Goal: Task Accomplishment & Management: Use online tool/utility

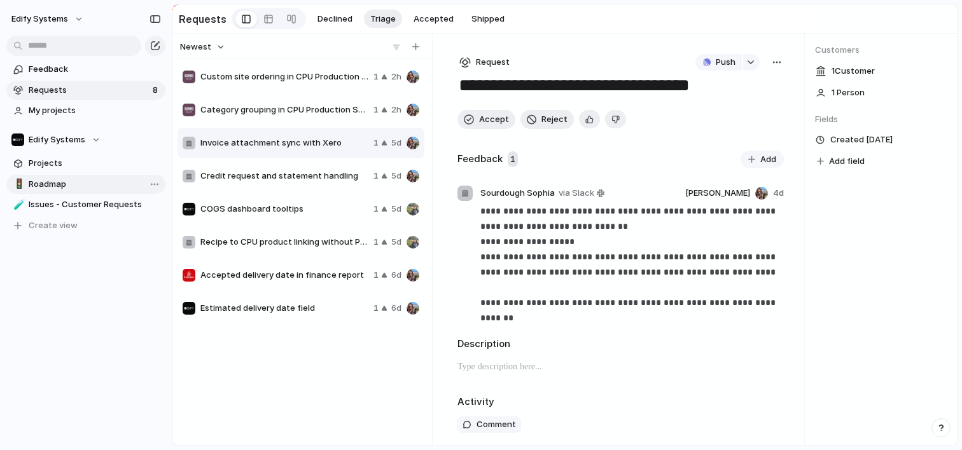
click at [69, 185] on span "Roadmap" at bounding box center [95, 184] width 132 height 13
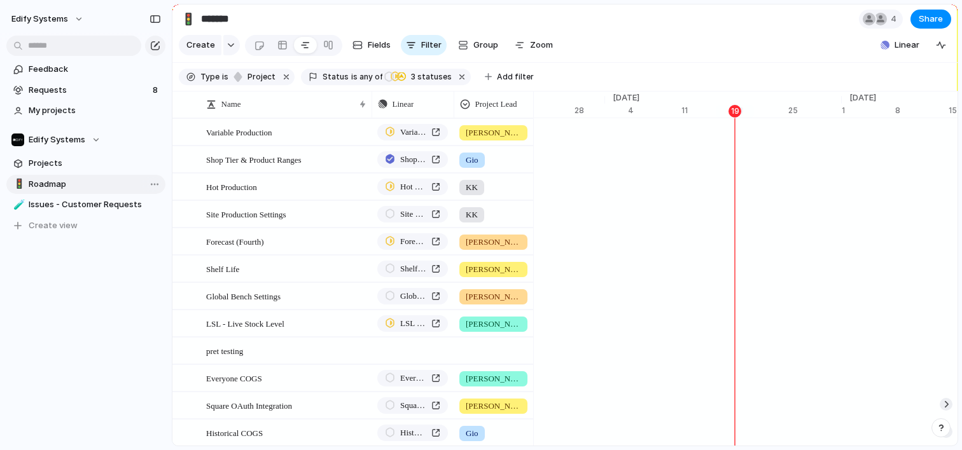
scroll to position [0, 8296]
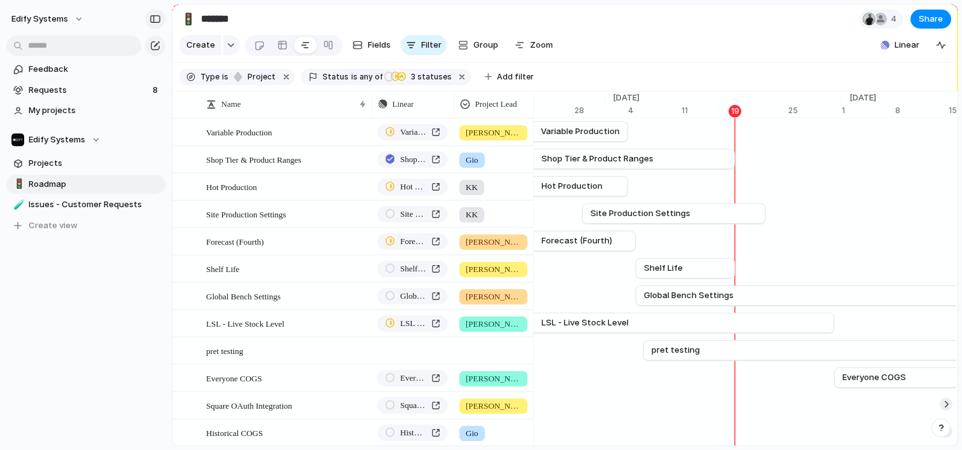
click at [156, 20] on div "button" at bounding box center [155, 19] width 11 height 9
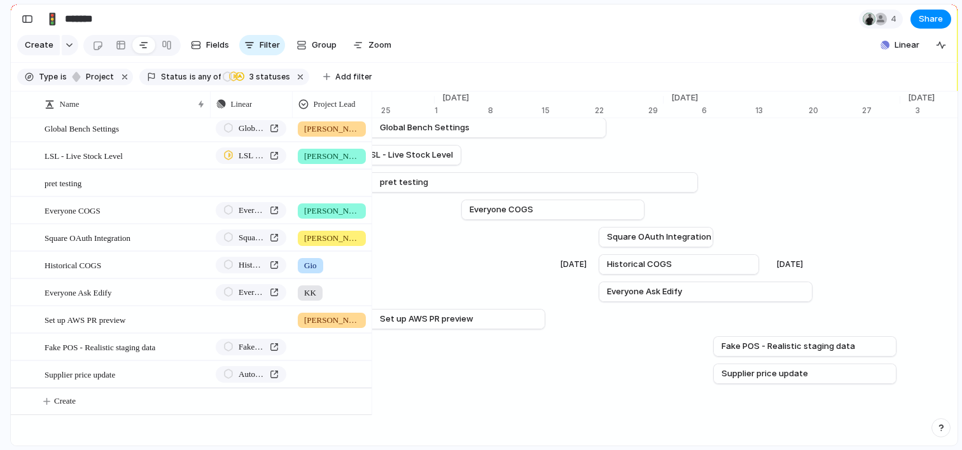
scroll to position [0, 8601]
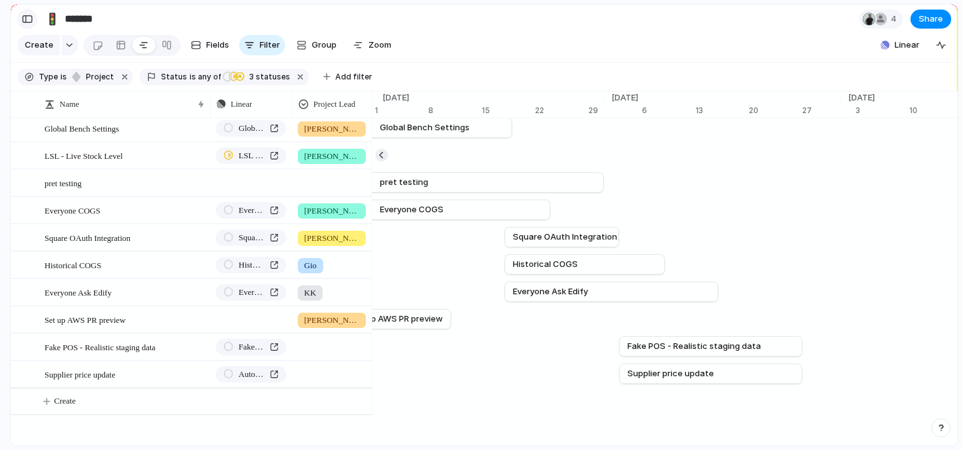
click at [28, 19] on div "button" at bounding box center [27, 19] width 11 height 9
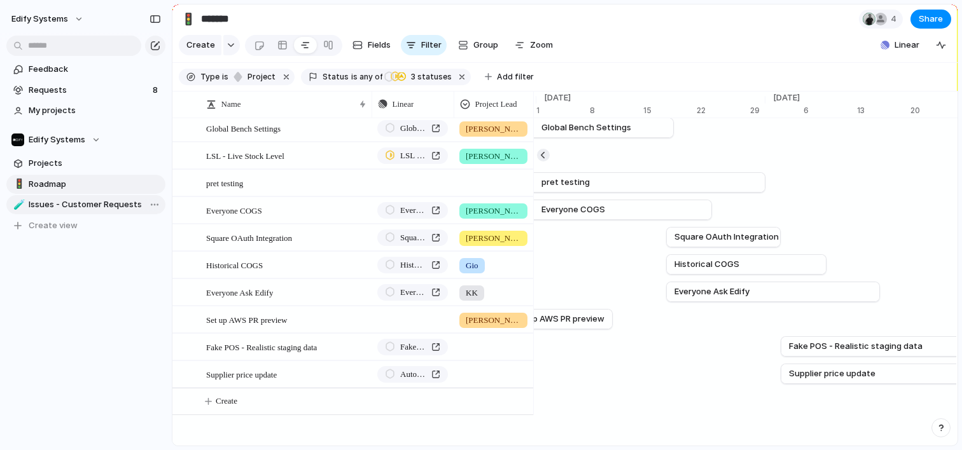
click at [73, 204] on span "Issues - Customer Requests" at bounding box center [95, 204] width 132 height 13
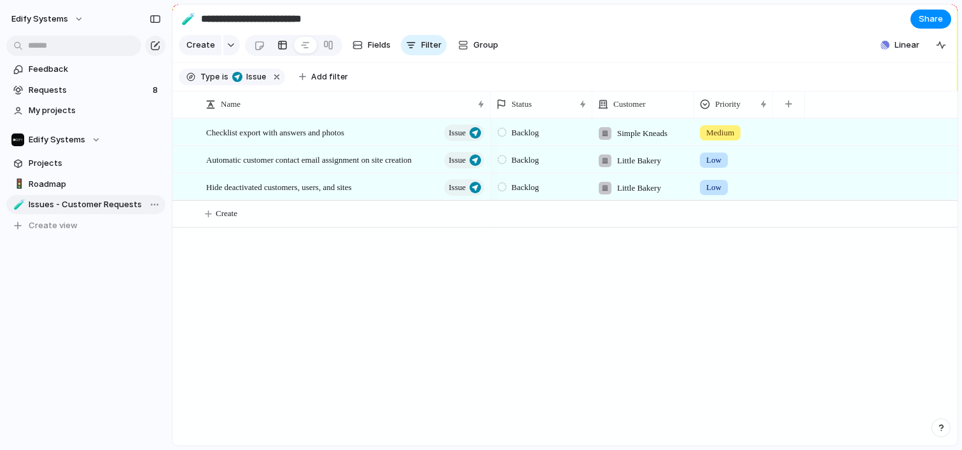
type input "**********"
click at [67, 85] on span "Requests" at bounding box center [89, 90] width 120 height 13
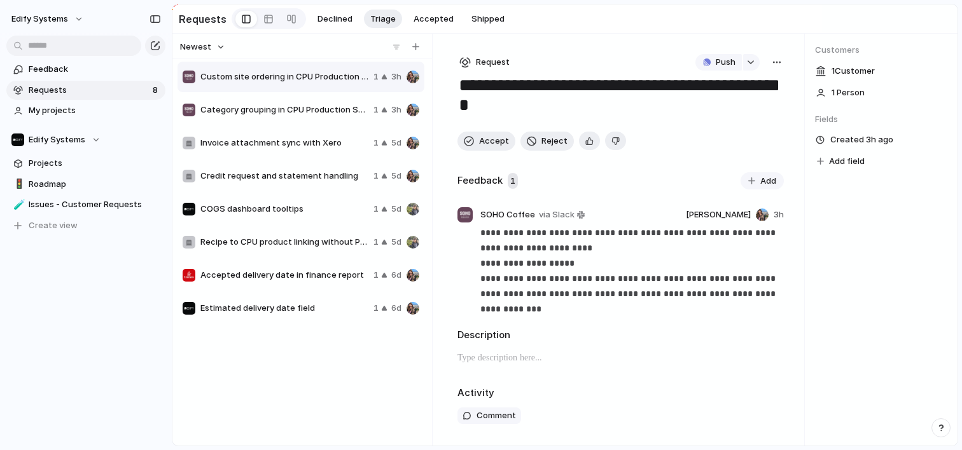
click at [303, 308] on span "Estimated delivery date field" at bounding box center [284, 308] width 168 height 13
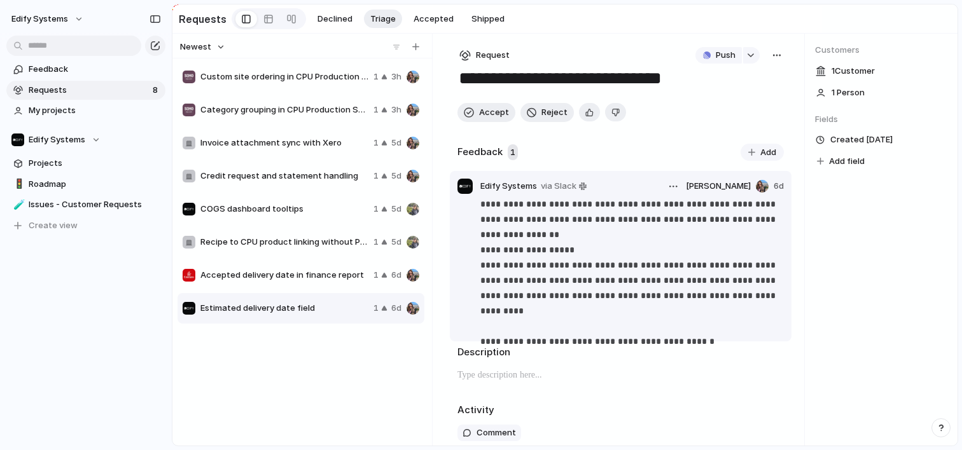
scroll to position [41, 0]
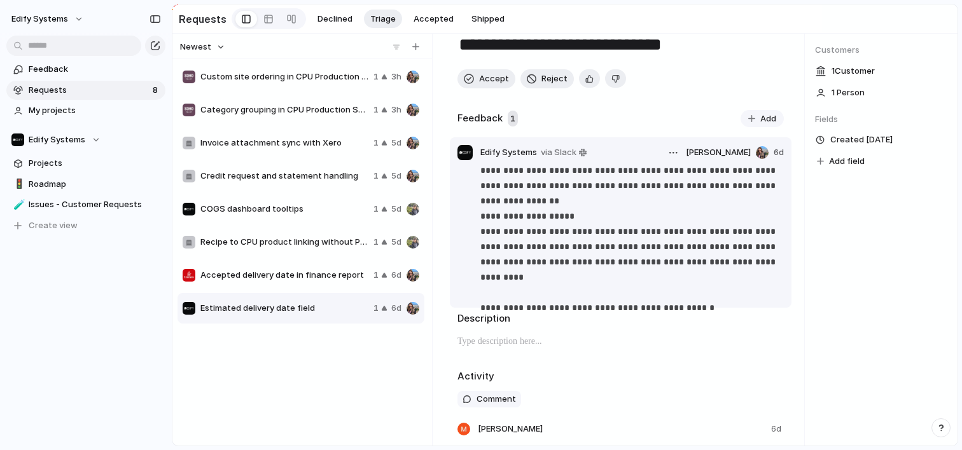
click at [595, 186] on p "**********" at bounding box center [629, 231] width 298 height 137
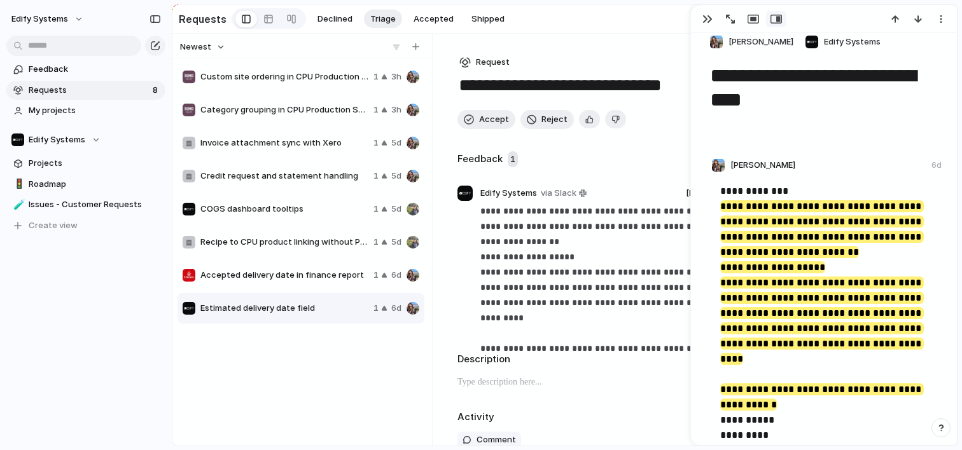
scroll to position [32, 0]
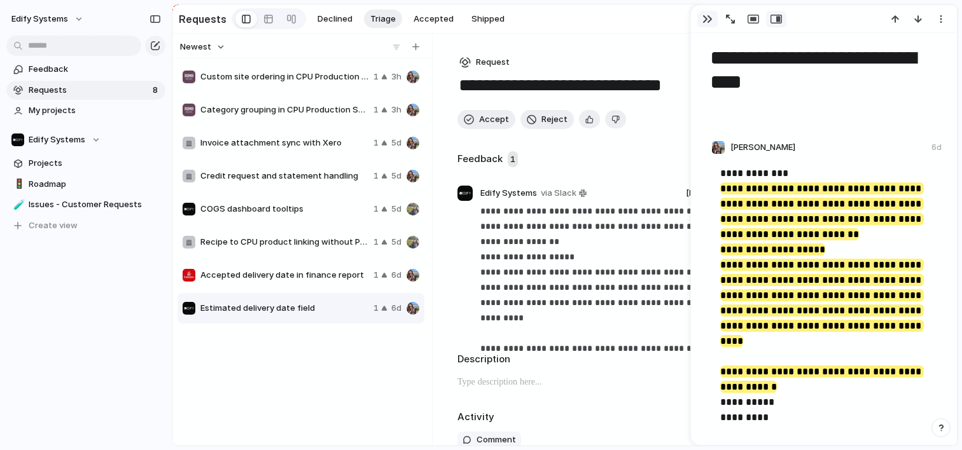
click at [707, 22] on div "button" at bounding box center [707, 19] width 10 height 10
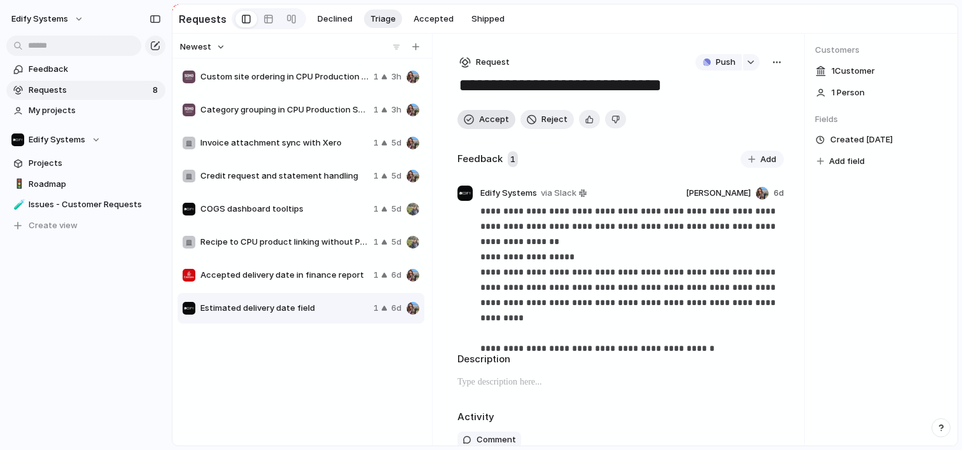
click at [492, 129] on button "Accept" at bounding box center [486, 119] width 58 height 19
type textarea "**********"
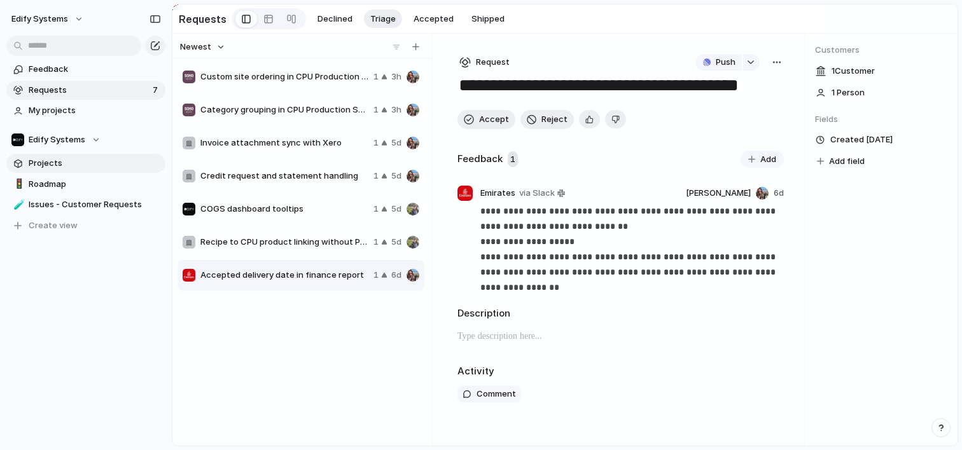
click at [50, 169] on span "Projects" at bounding box center [95, 163] width 132 height 13
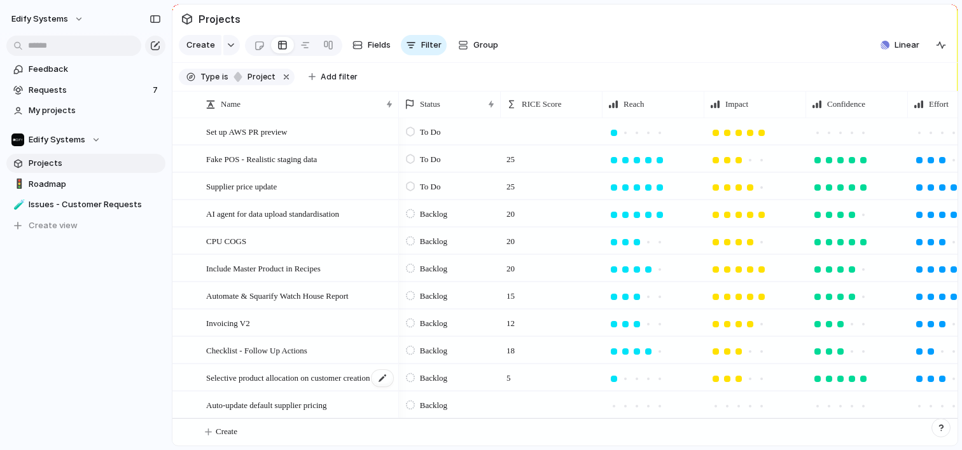
scroll to position [352, 0]
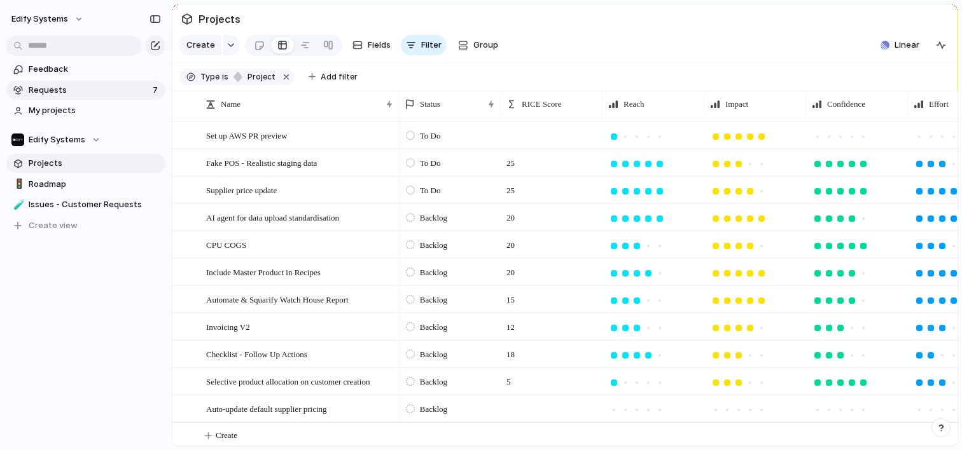
click at [76, 97] on link "Requests 7" at bounding box center [85, 90] width 159 height 19
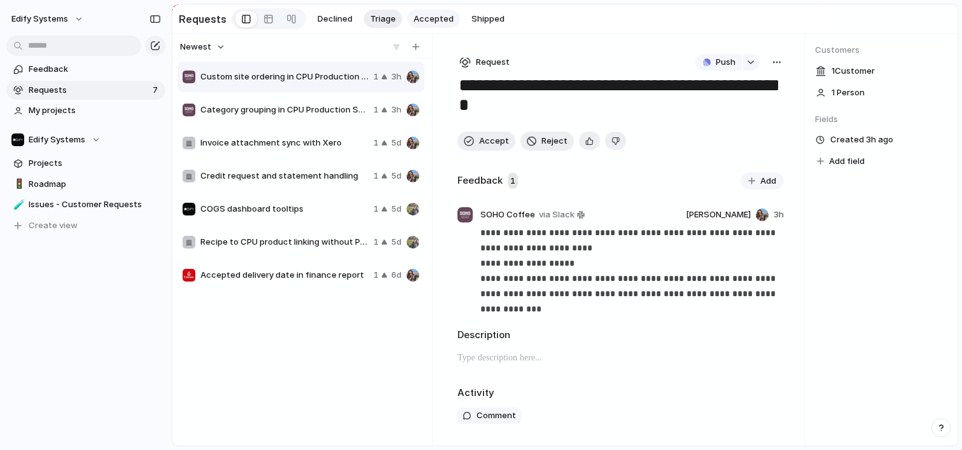
click at [438, 21] on span "Accepted" at bounding box center [434, 19] width 40 height 13
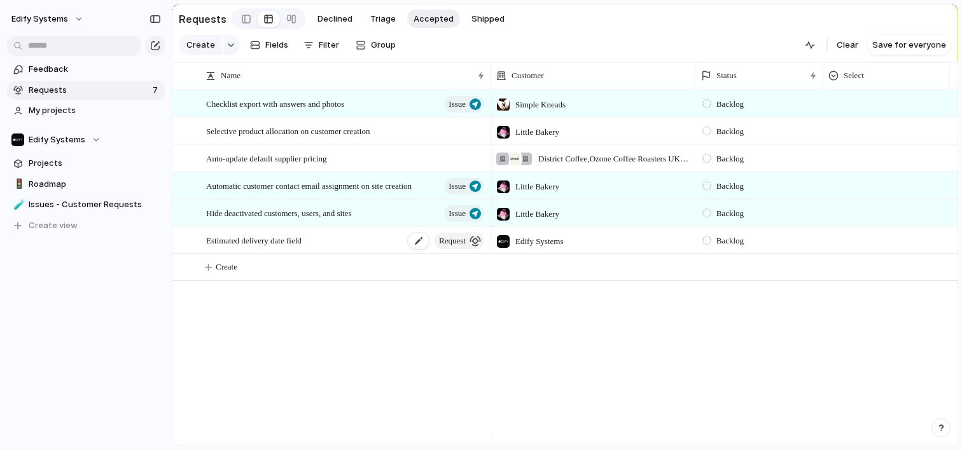
click at [457, 249] on span "request" at bounding box center [452, 241] width 27 height 18
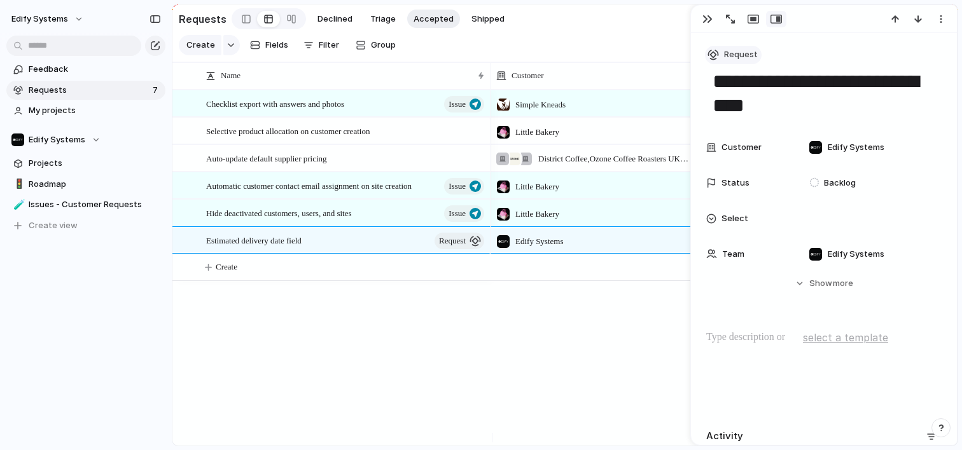
click at [747, 53] on span "Request" at bounding box center [741, 54] width 34 height 13
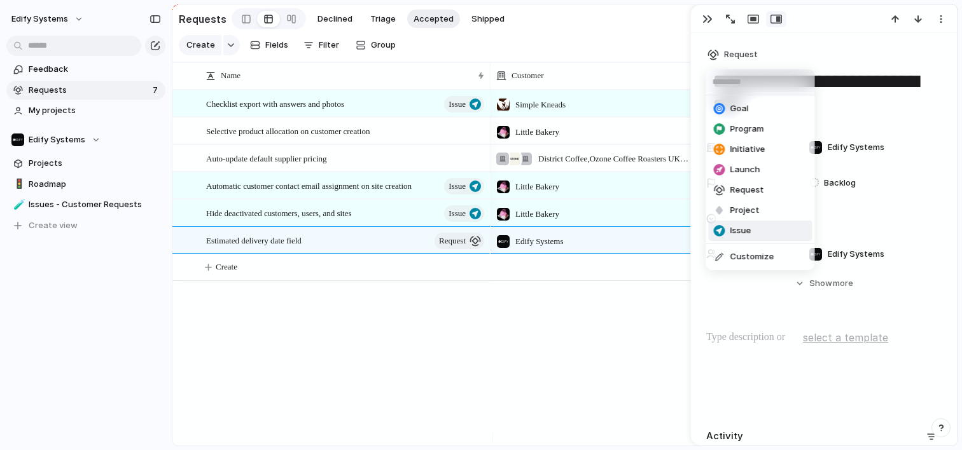
click at [741, 232] on span "Issue" at bounding box center [740, 231] width 21 height 13
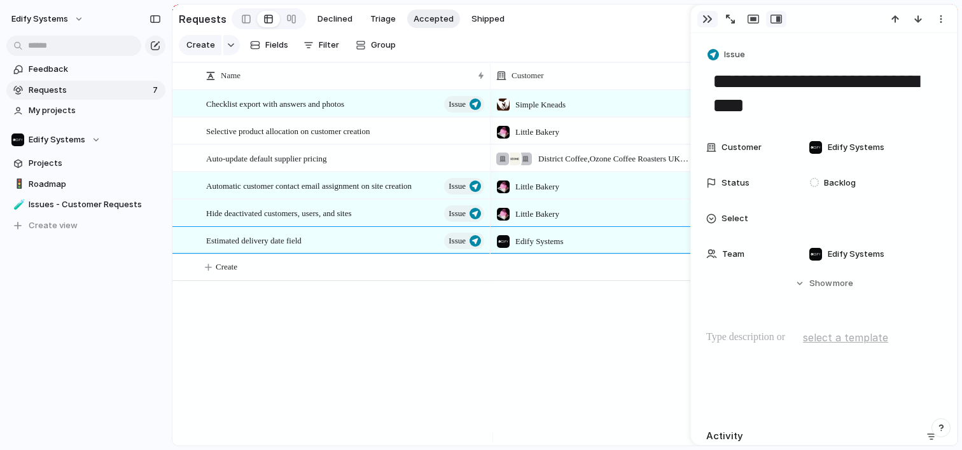
click at [707, 22] on div "button" at bounding box center [707, 19] width 10 height 10
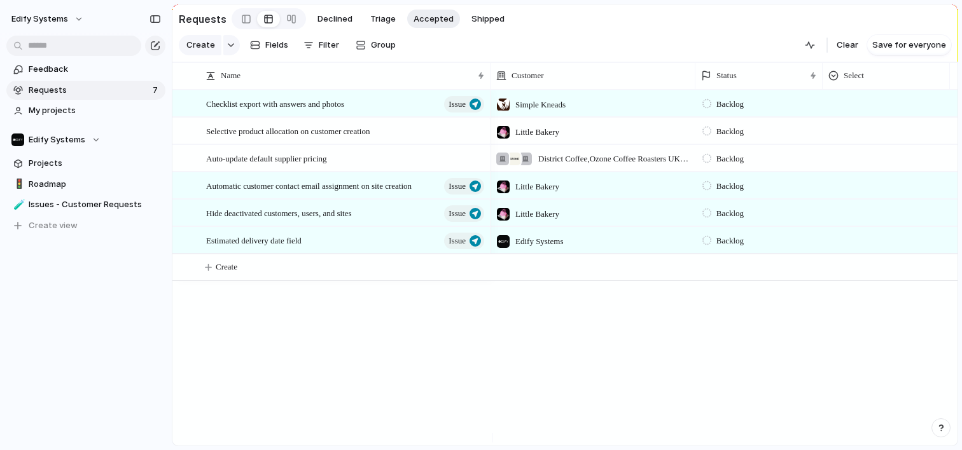
click at [69, 84] on span "Requests" at bounding box center [89, 90] width 120 height 13
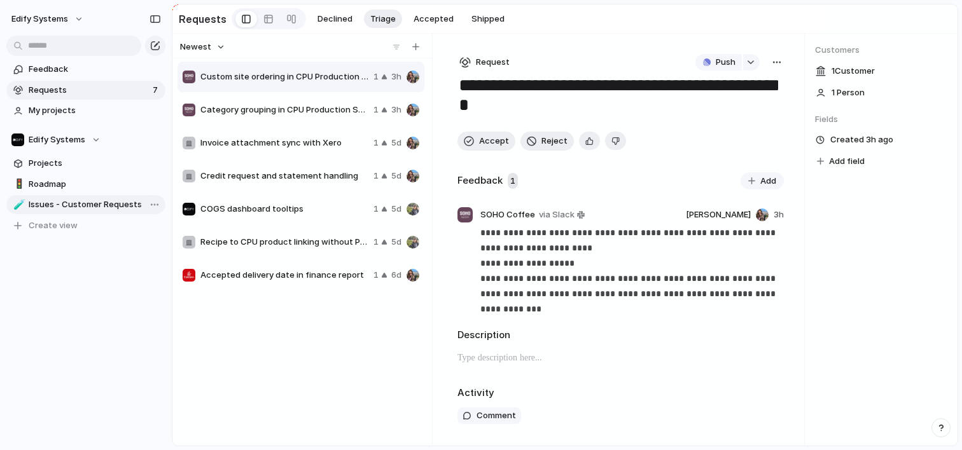
click at [65, 204] on span "Issues - Customer Requests" at bounding box center [95, 204] width 132 height 13
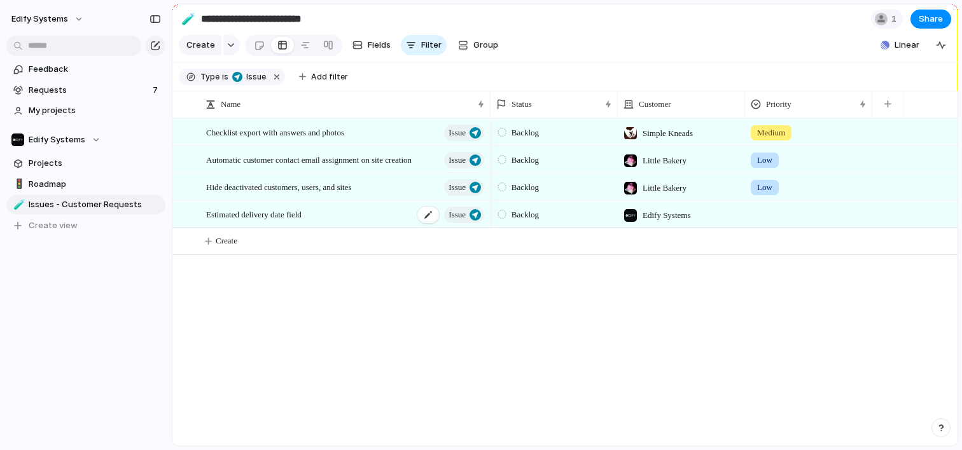
click at [329, 228] on div "Estimated delivery date field Issue" at bounding box center [346, 215] width 280 height 26
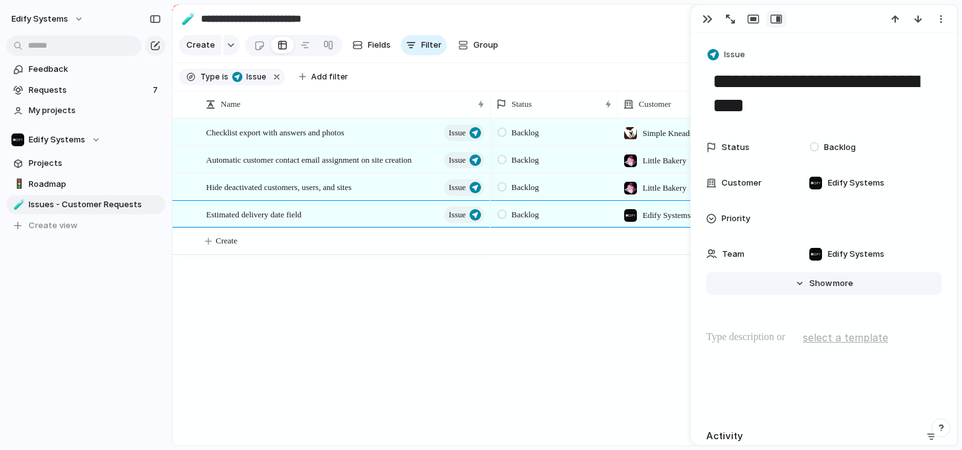
click at [799, 278] on button "Hide Show more" at bounding box center [823, 283] width 235 height 23
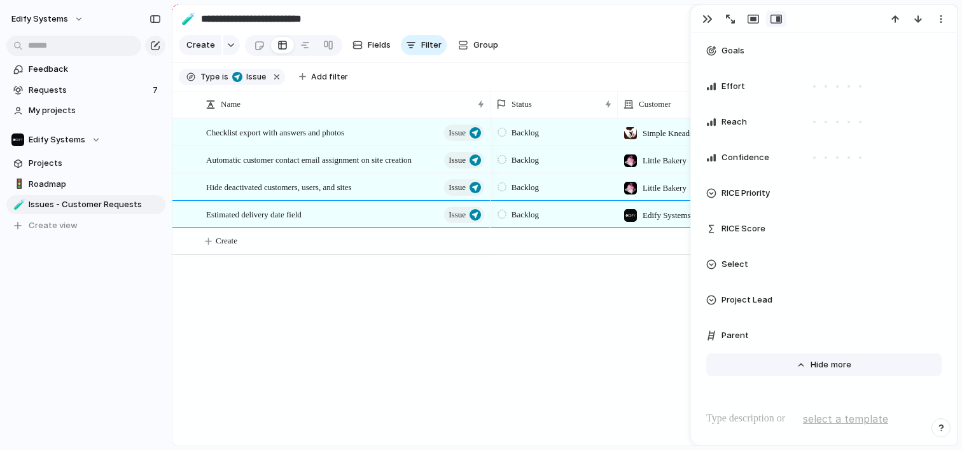
scroll to position [721, 0]
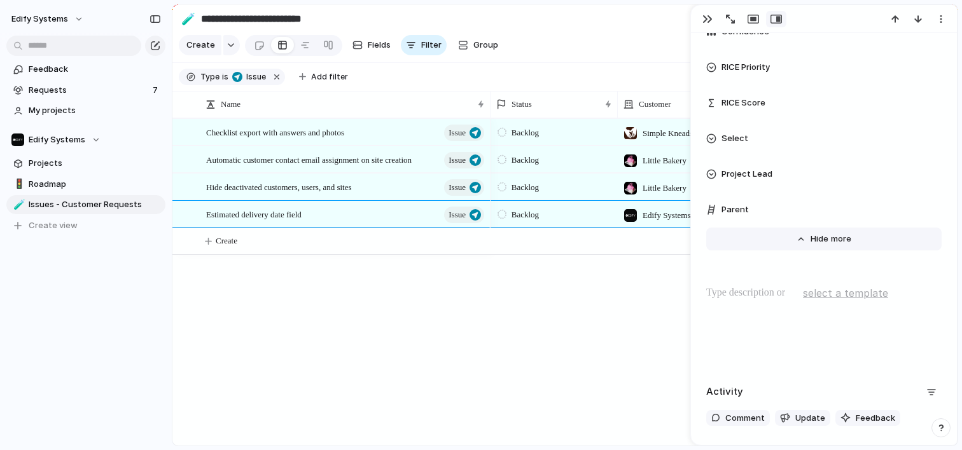
click at [795, 238] on button "Hide Show more" at bounding box center [823, 239] width 235 height 23
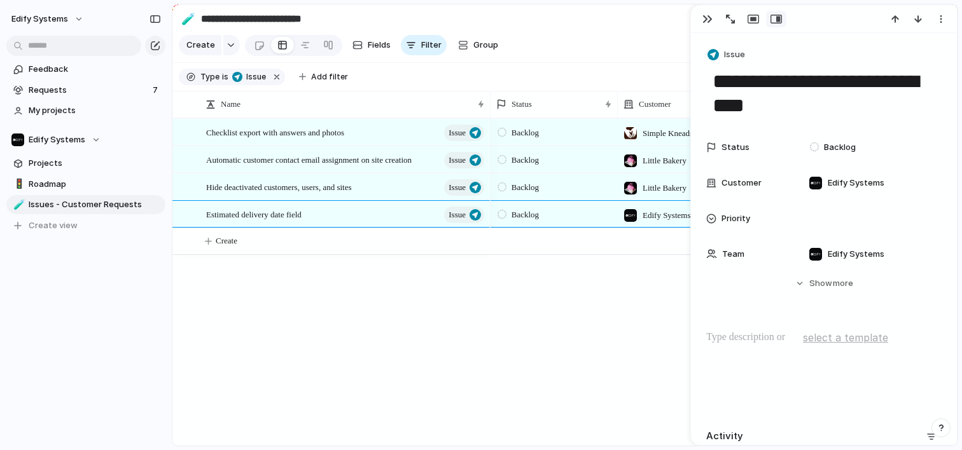
scroll to position [15, 0]
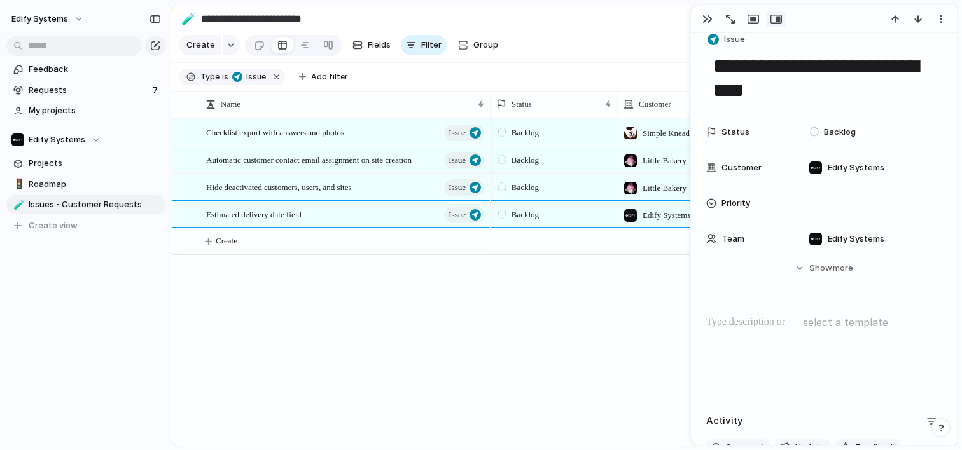
click at [752, 341] on div at bounding box center [823, 355] width 235 height 81
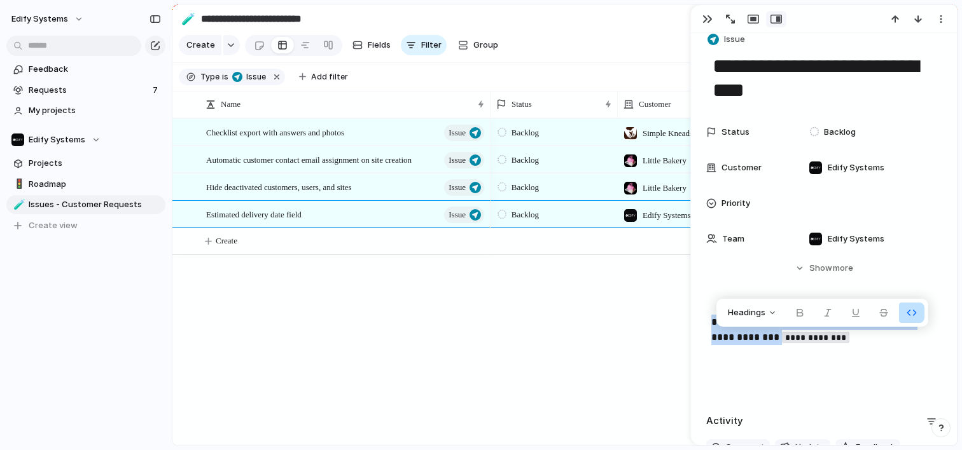
click at [855, 362] on div "**********" at bounding box center [823, 355] width 235 height 81
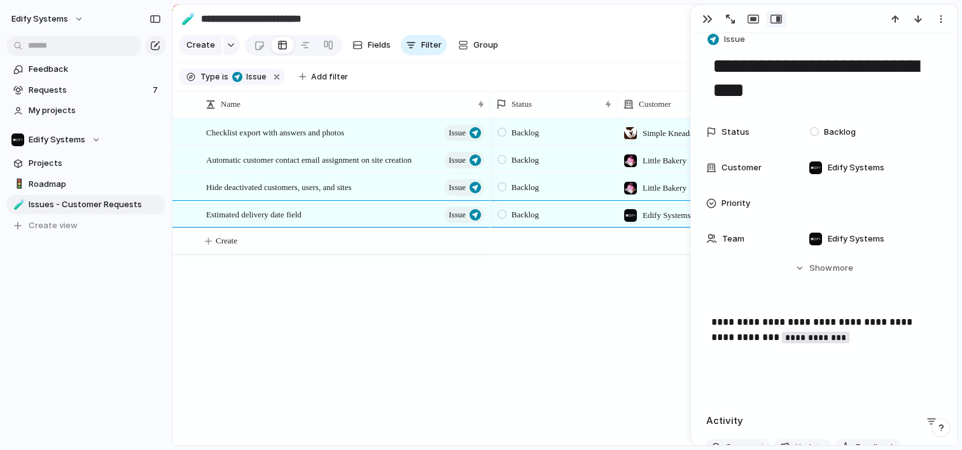
click at [810, 330] on p "**********" at bounding box center [823, 330] width 225 height 31
click at [808, 320] on div "Headings" at bounding box center [838, 313] width 212 height 28
click at [791, 368] on div "**********" at bounding box center [823, 355] width 235 height 81
click at [817, 323] on p "**********" at bounding box center [823, 330] width 225 height 31
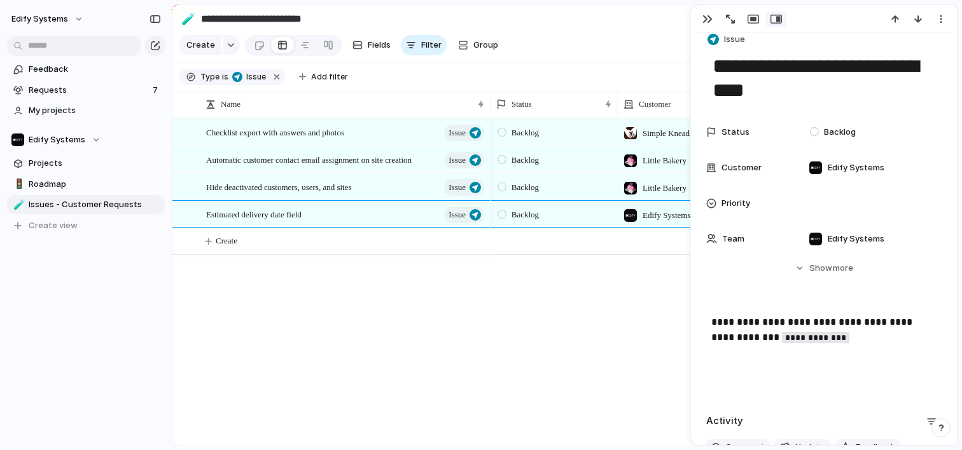
click at [817, 323] on p "**********" at bounding box center [823, 330] width 225 height 31
click at [728, 328] on p "**********" at bounding box center [823, 330] width 225 height 31
click at [880, 340] on p "**********" at bounding box center [823, 330] width 225 height 31
click at [704, 20] on div "button" at bounding box center [707, 19] width 10 height 10
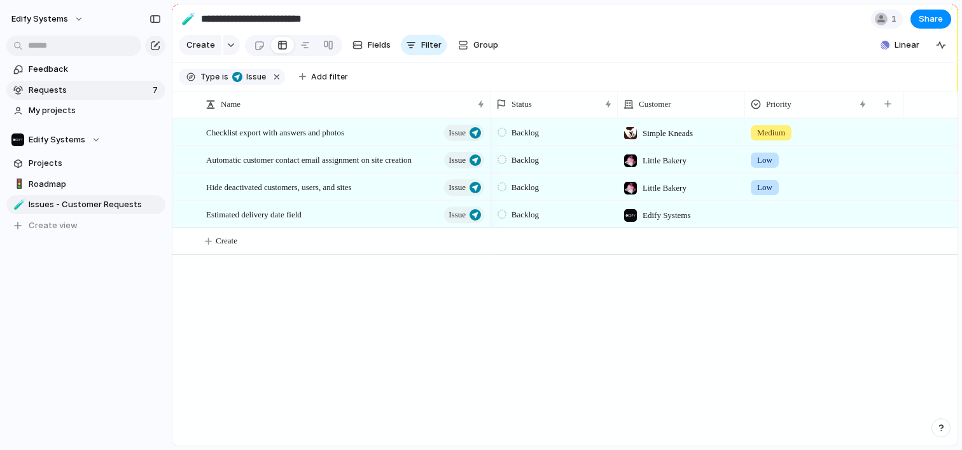
click at [66, 90] on span "Requests" at bounding box center [89, 90] width 120 height 13
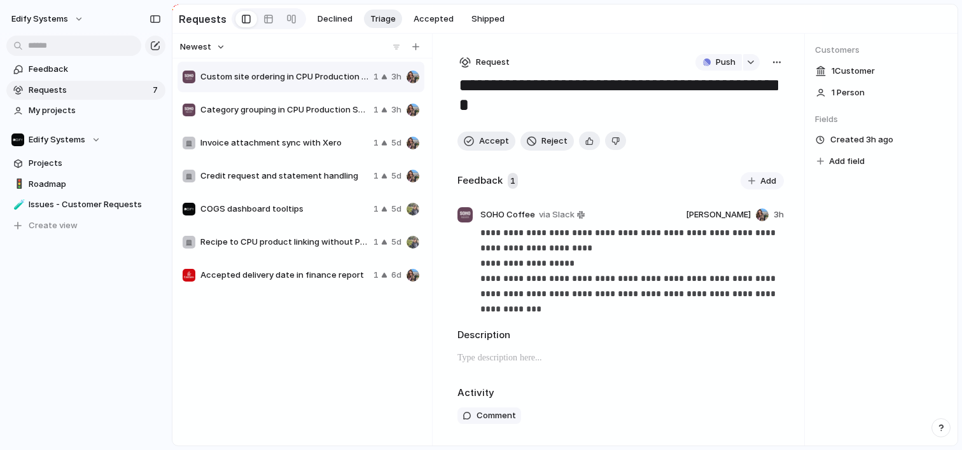
click at [262, 81] on span "Custom site ordering in CPU Production Summary" at bounding box center [284, 77] width 168 height 13
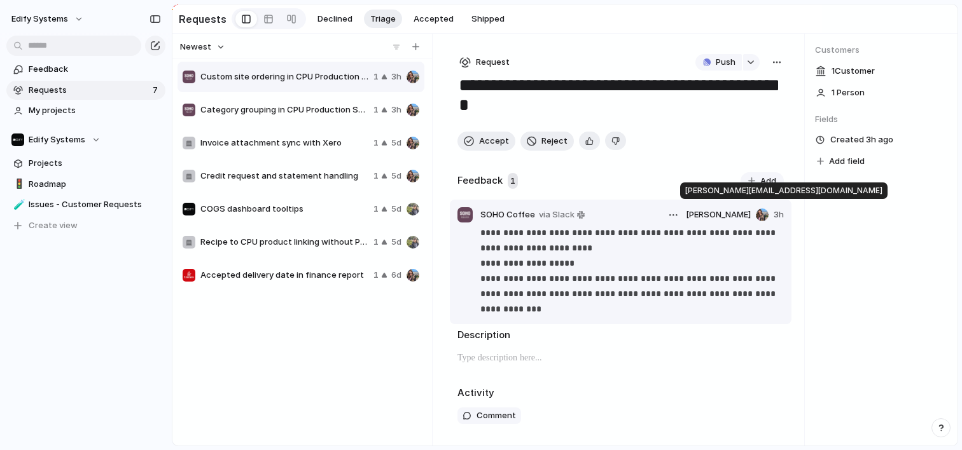
scroll to position [9, 0]
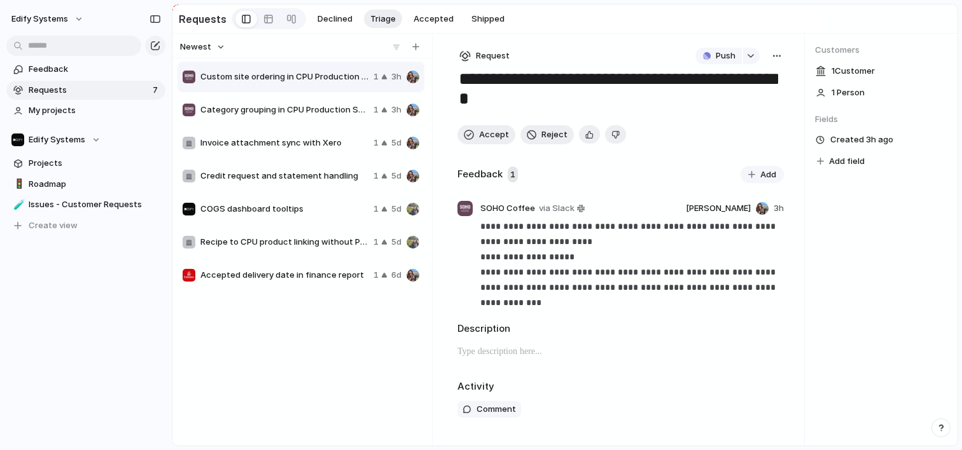
click at [539, 353] on p at bounding box center [620, 351] width 326 height 15
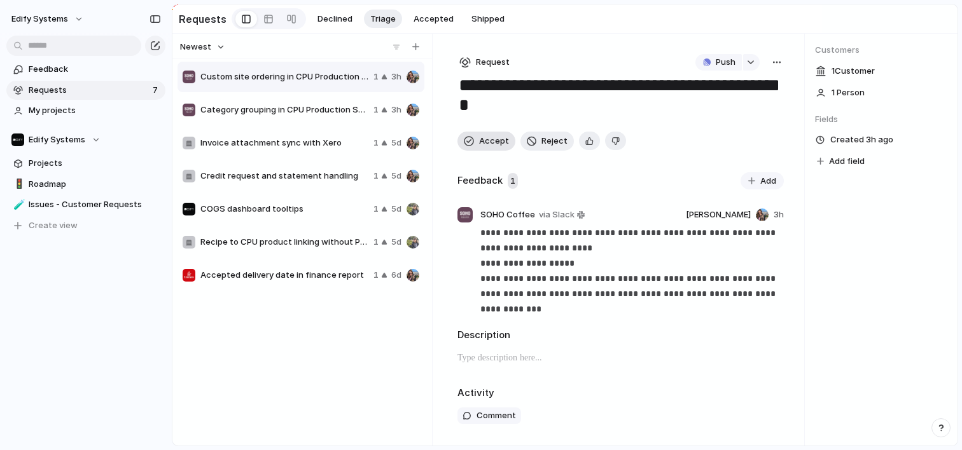
click at [484, 143] on span "Accept" at bounding box center [494, 141] width 30 height 13
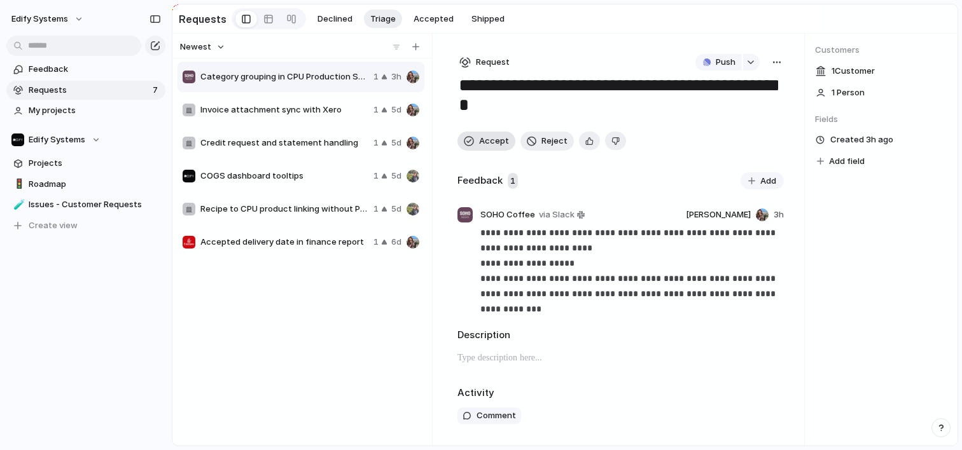
type textarea "**********"
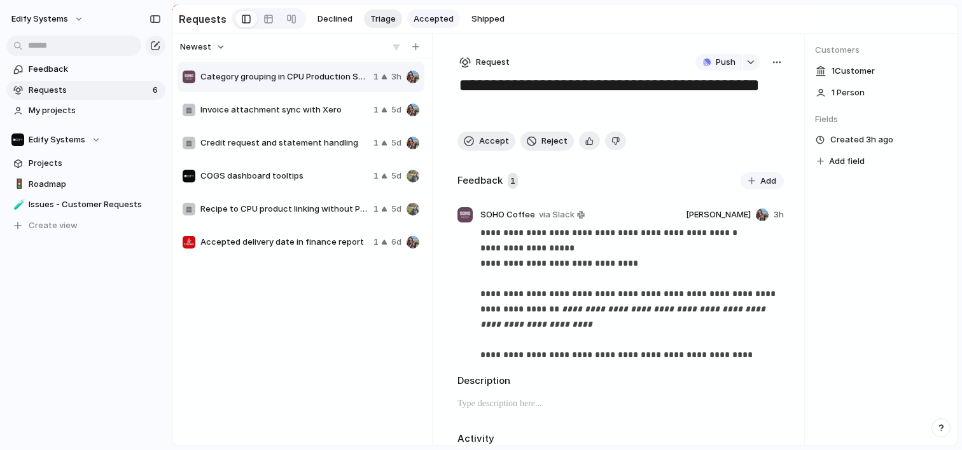
click at [429, 23] on span "Accepted" at bounding box center [434, 19] width 40 height 13
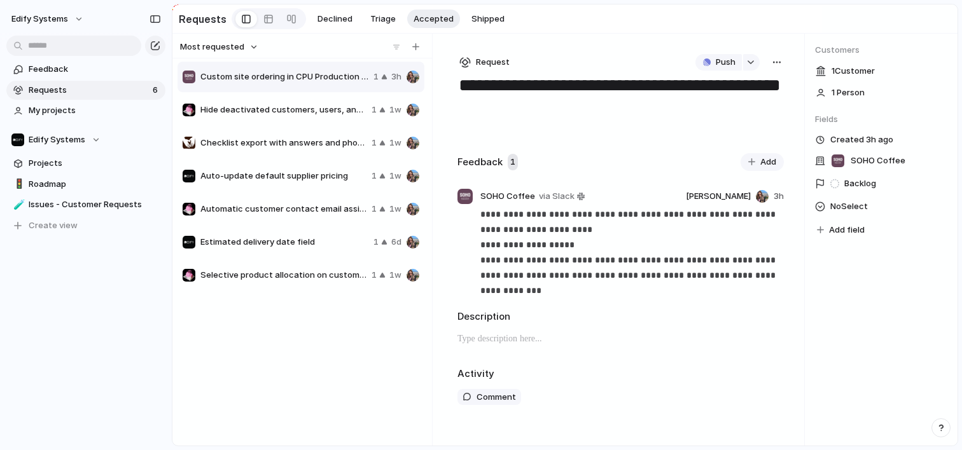
click at [295, 78] on span "Custom site ordering in CPU Production Summary" at bounding box center [284, 77] width 168 height 13
click at [839, 211] on span "No Select" at bounding box center [849, 206] width 38 height 15
click at [835, 345] on div "Type to add a value" at bounding box center [481, 225] width 962 height 450
click at [489, 71] on button "Request" at bounding box center [484, 62] width 54 height 17
click at [907, 324] on div "Initiative Request Project" at bounding box center [481, 225] width 962 height 450
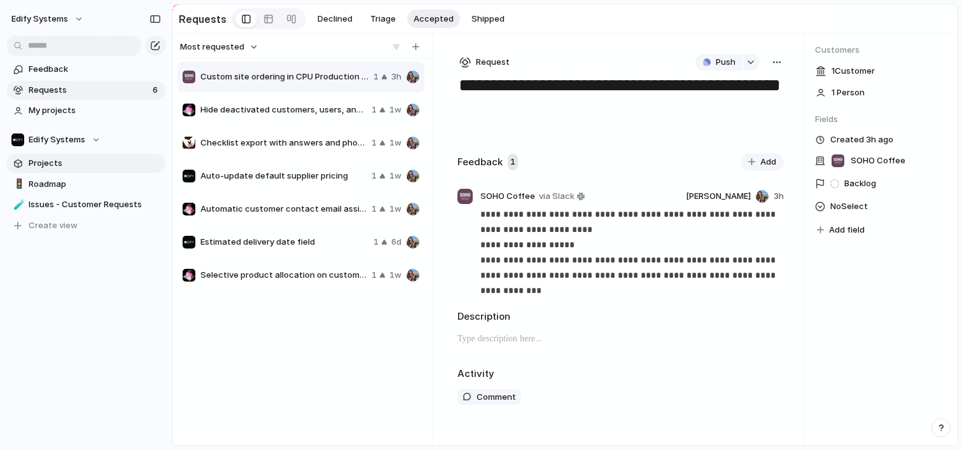
click at [59, 160] on span "Projects" at bounding box center [95, 163] width 132 height 13
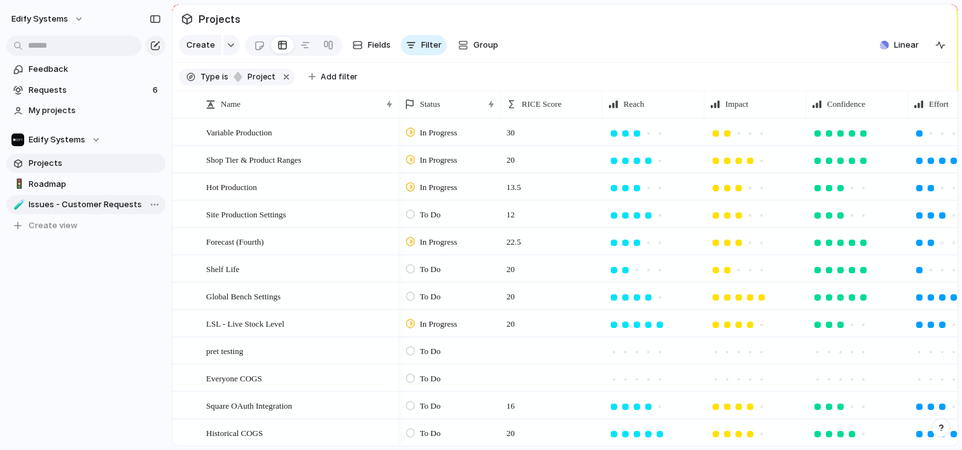
click at [88, 204] on span "Issues - Customer Requests" at bounding box center [95, 204] width 132 height 13
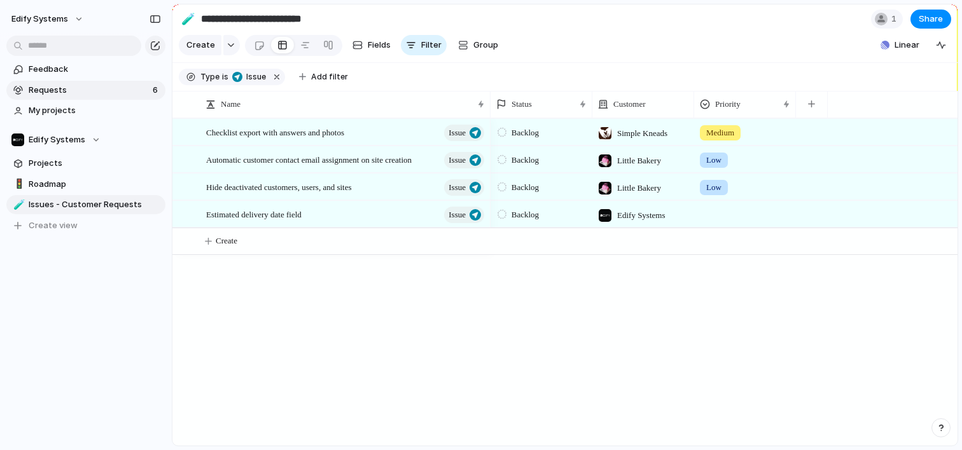
click at [53, 88] on span "Requests" at bounding box center [89, 90] width 120 height 13
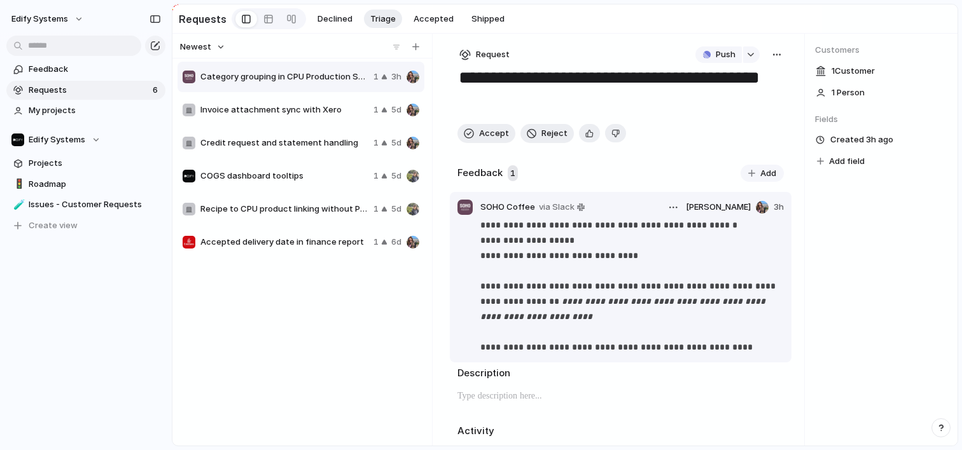
scroll to position [55, 0]
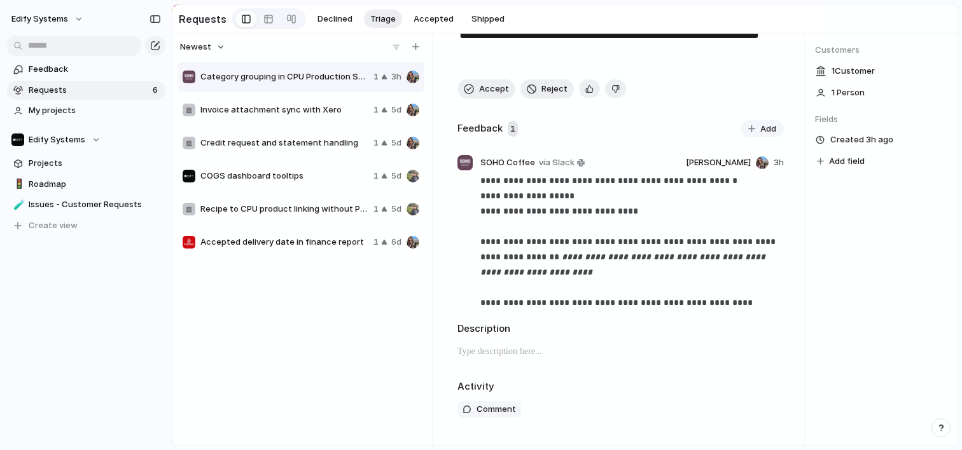
click at [510, 352] on p at bounding box center [620, 351] width 326 height 15
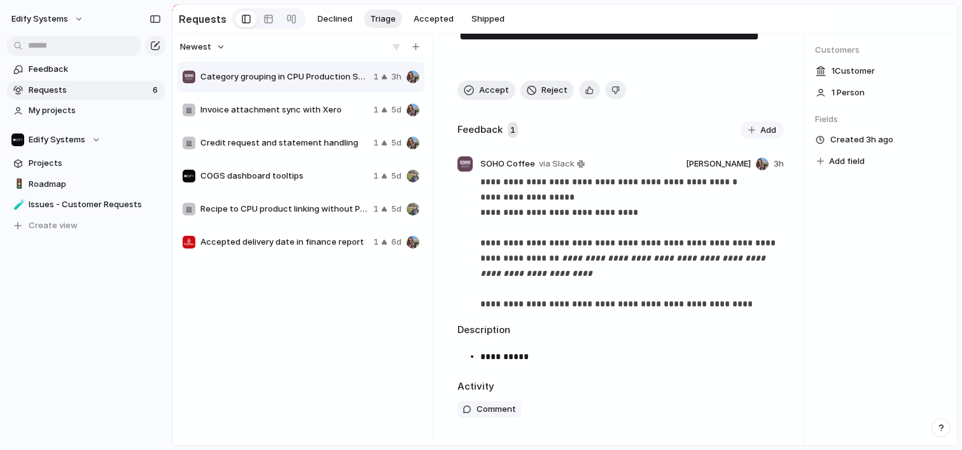
scroll to position [54, 0]
click at [565, 354] on p "**********" at bounding box center [629, 356] width 298 height 15
click at [896, 210] on div "Customers 1 Customer 1 Person Fields Created 3h ago Add field" at bounding box center [881, 240] width 153 height 412
click at [486, 88] on span "Accept" at bounding box center [494, 90] width 30 height 13
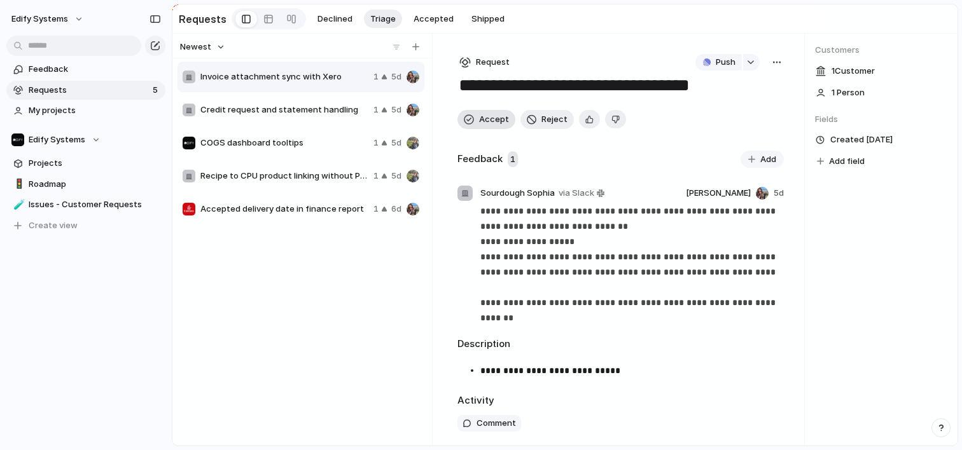
click at [490, 120] on span "Accept" at bounding box center [494, 119] width 30 height 13
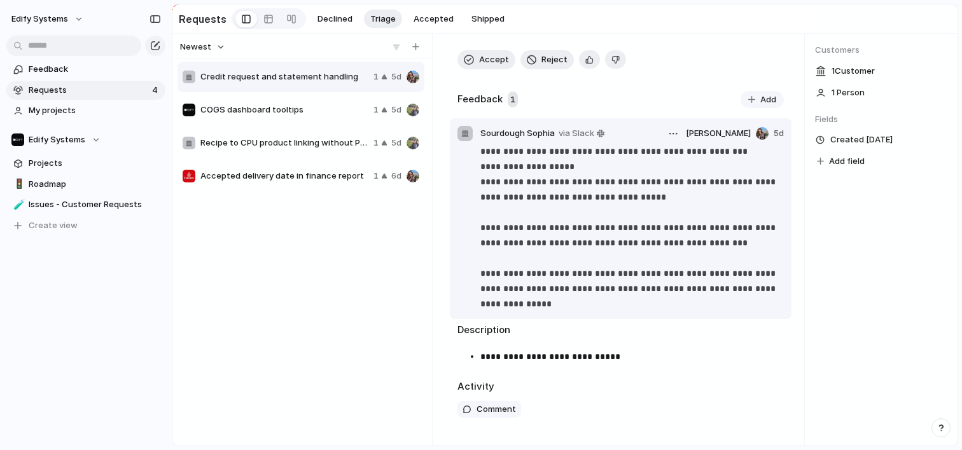
scroll to position [63, 0]
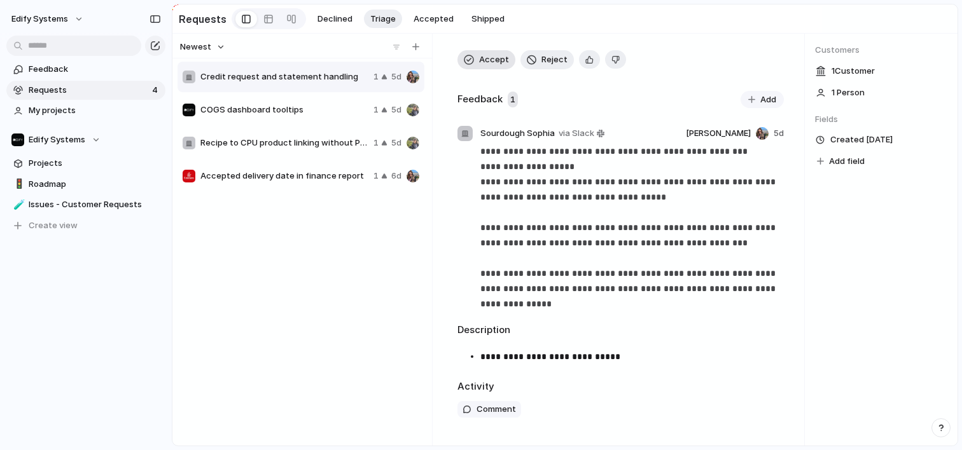
click at [490, 62] on span "Accept" at bounding box center [494, 59] width 30 height 13
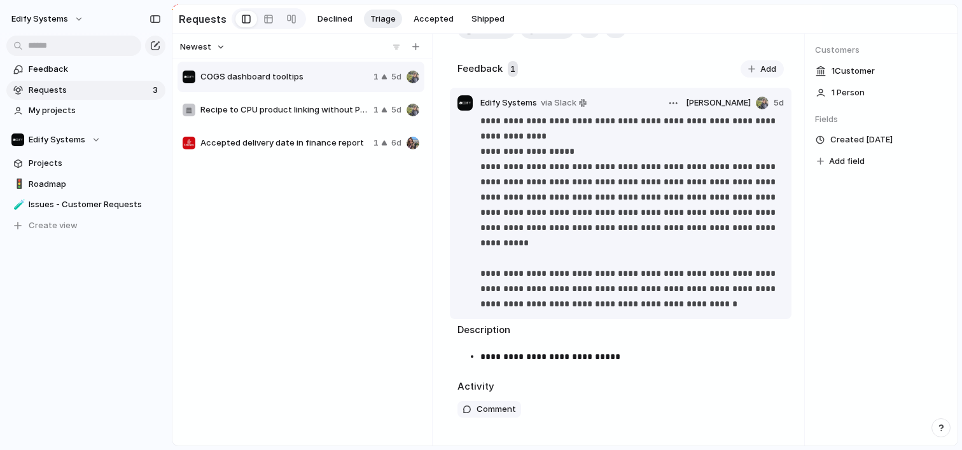
scroll to position [94, 0]
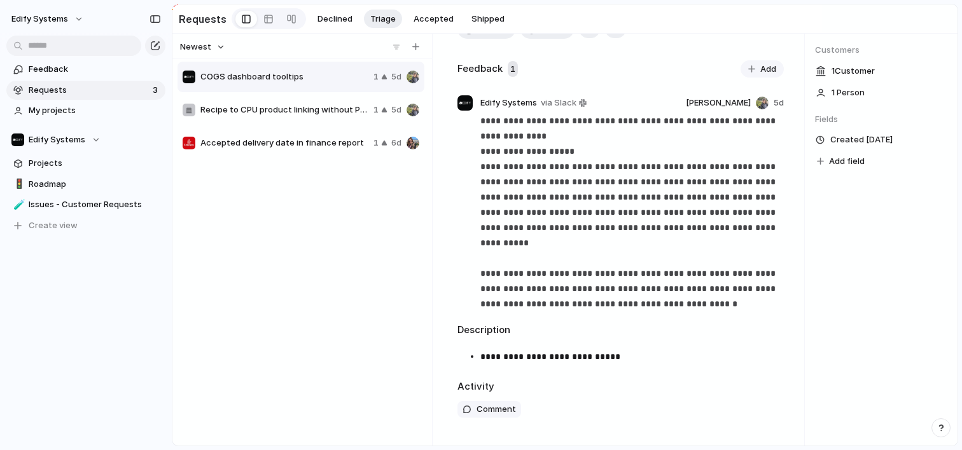
click at [546, 362] on p "**********" at bounding box center [629, 356] width 298 height 15
click at [536, 359] on p "**********" at bounding box center [629, 356] width 298 height 15
click at [626, 357] on p "**********" at bounding box center [629, 356] width 298 height 15
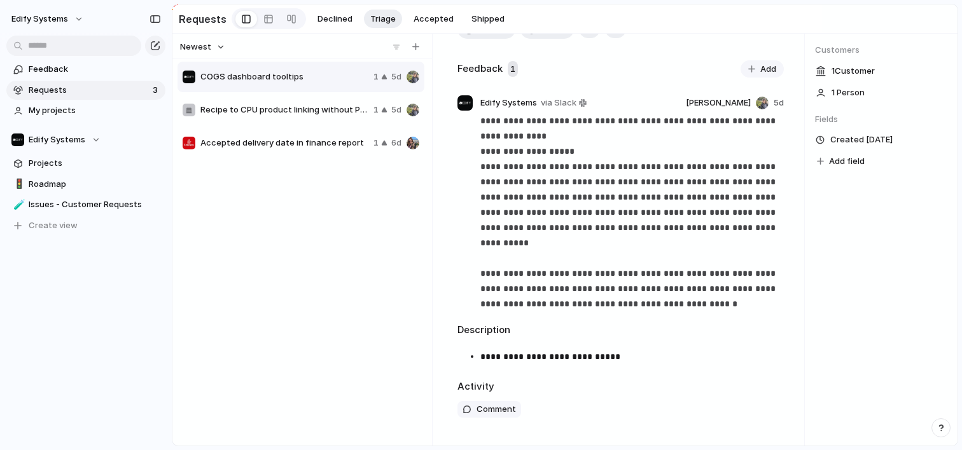
click at [583, 358] on p "**********" at bounding box center [629, 356] width 298 height 15
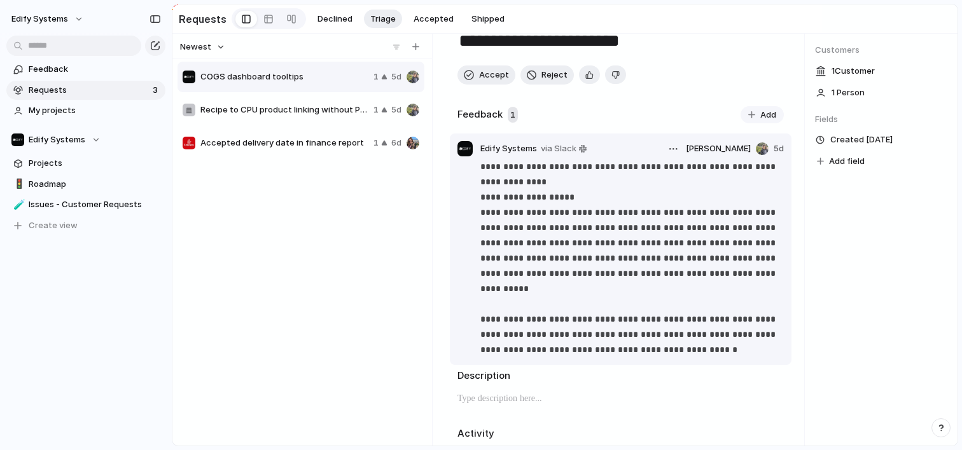
scroll to position [0, 0]
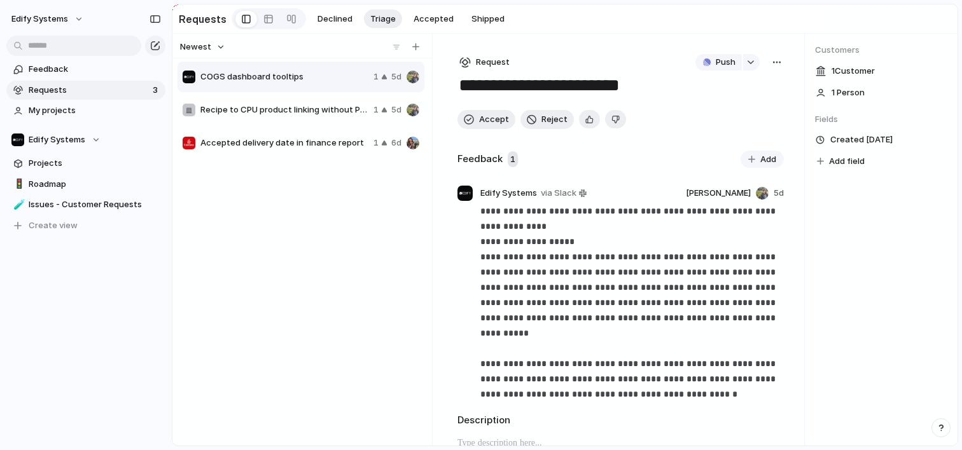
click at [336, 294] on div "COGS dashboard tooltips 1 5d Recipe to CPU product linking without Production r…" at bounding box center [301, 250] width 249 height 380
click at [487, 122] on span "Accept" at bounding box center [494, 119] width 30 height 13
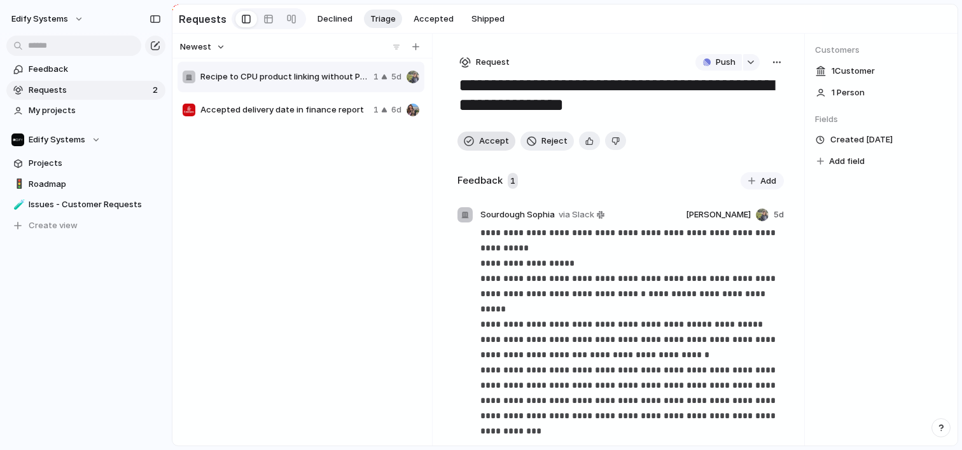
click at [486, 144] on span "Accept" at bounding box center [494, 141] width 30 height 13
type textarea "**********"
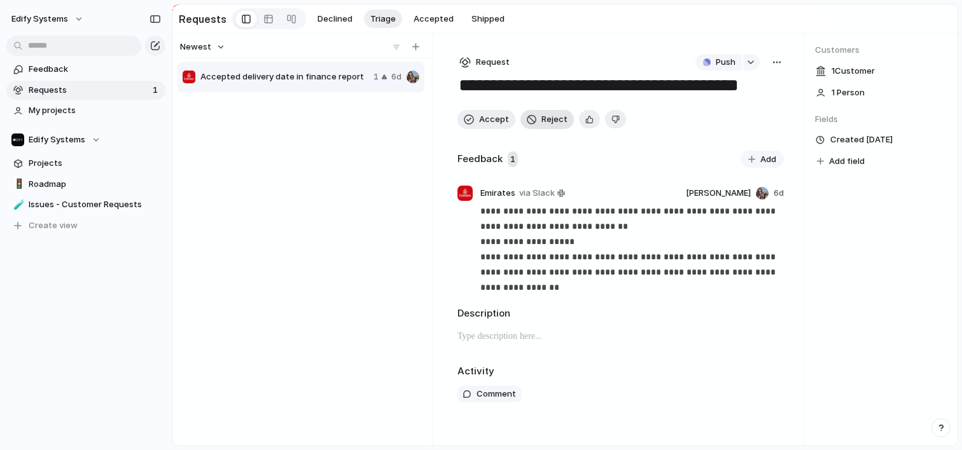
click at [550, 126] on span "Reject" at bounding box center [554, 119] width 26 height 13
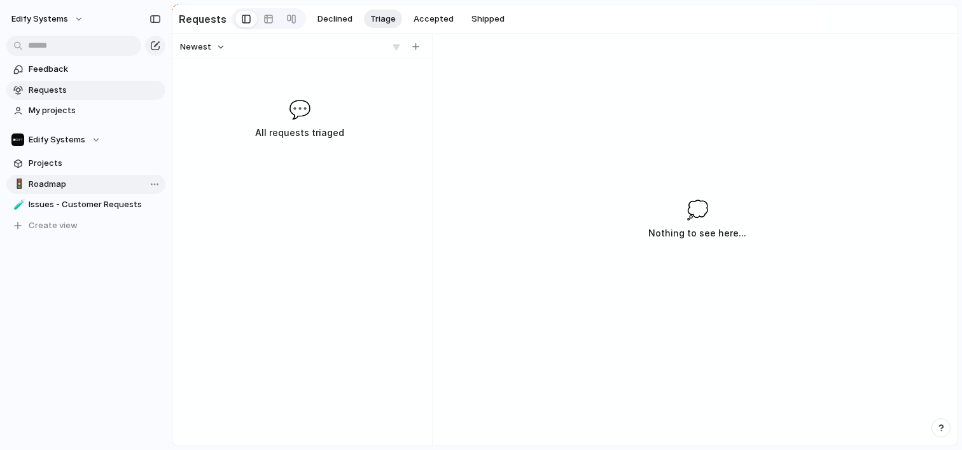
click at [47, 185] on span "Roadmap" at bounding box center [95, 184] width 132 height 13
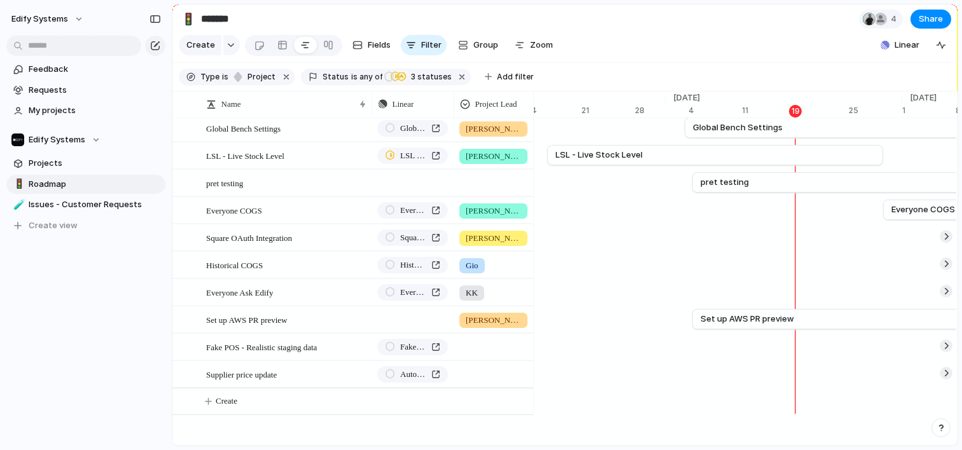
scroll to position [0, 8248]
click at [153, 20] on div "button" at bounding box center [155, 19] width 11 height 9
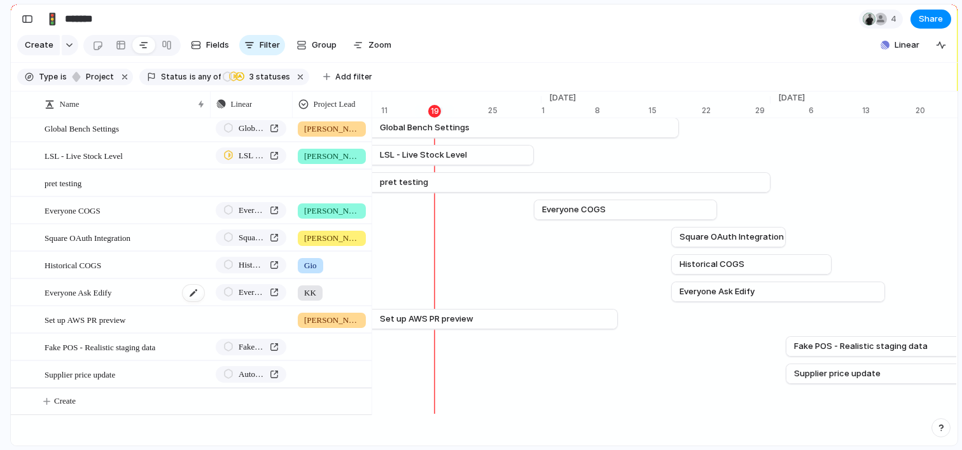
scroll to position [183, 0]
click at [70, 395] on span "Create" at bounding box center [65, 401] width 22 height 13
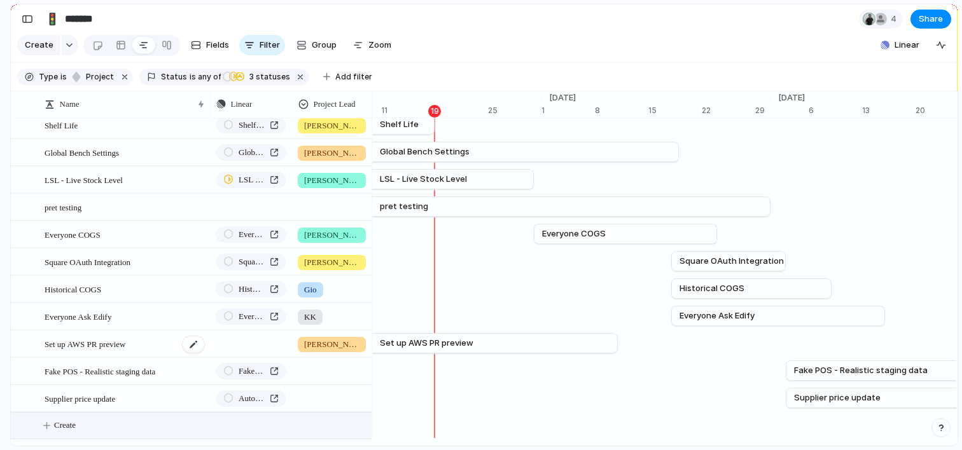
scroll to position [139, 0]
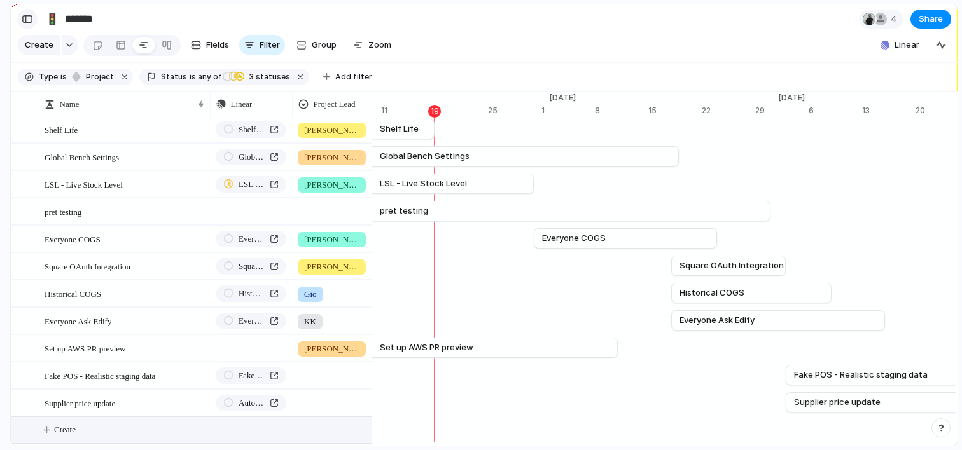
click at [26, 19] on div "button" at bounding box center [27, 19] width 11 height 9
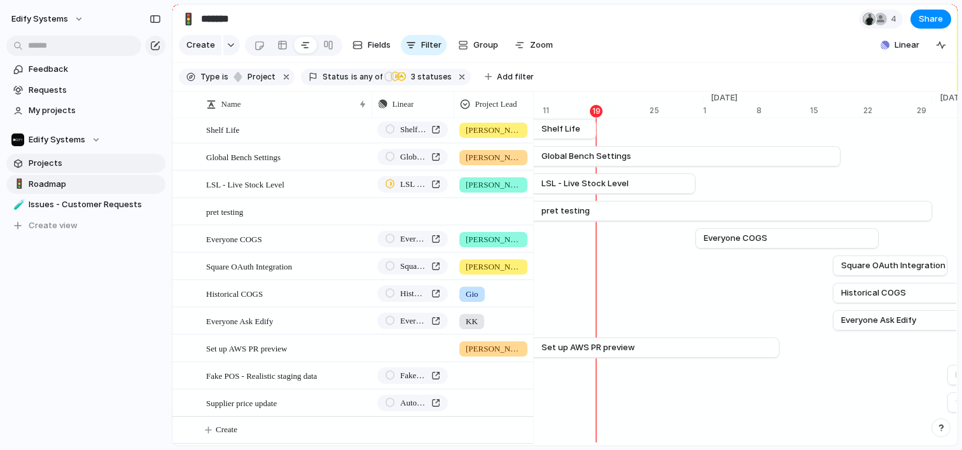
click at [52, 163] on span "Projects" at bounding box center [95, 163] width 132 height 13
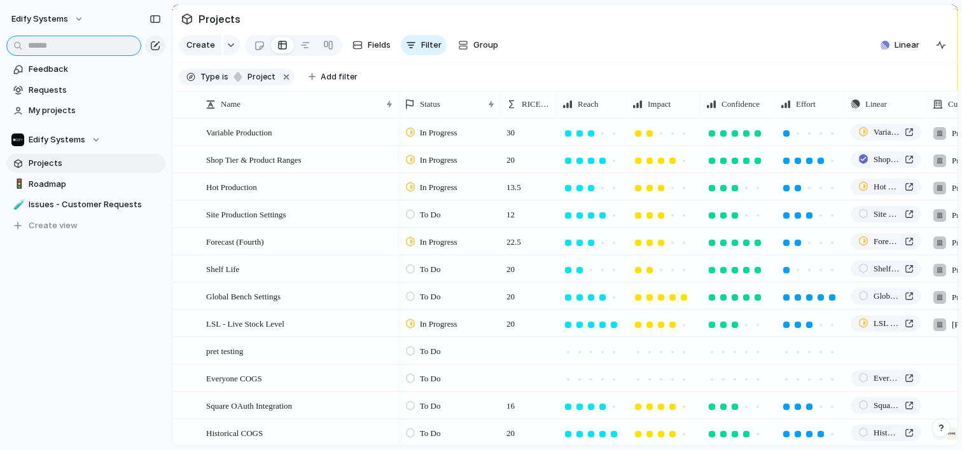
click at [102, 50] on input "text" at bounding box center [73, 46] width 135 height 20
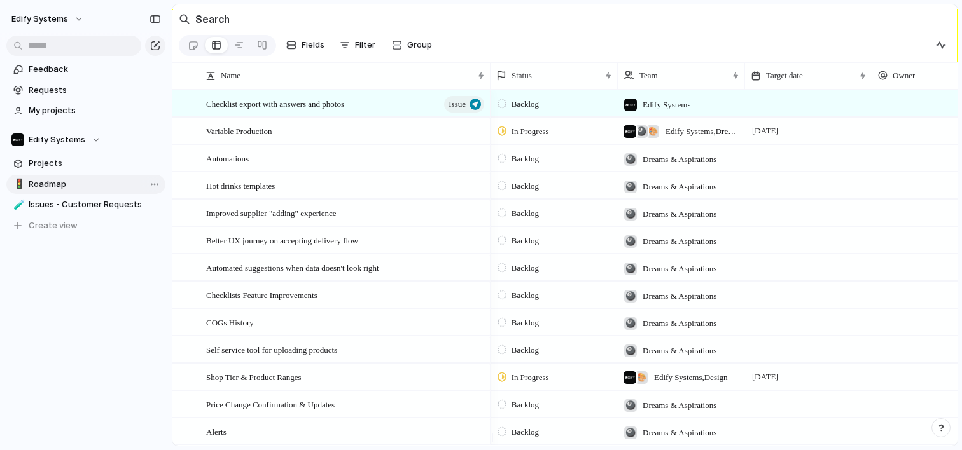
click at [50, 183] on span "Roadmap" at bounding box center [95, 184] width 132 height 13
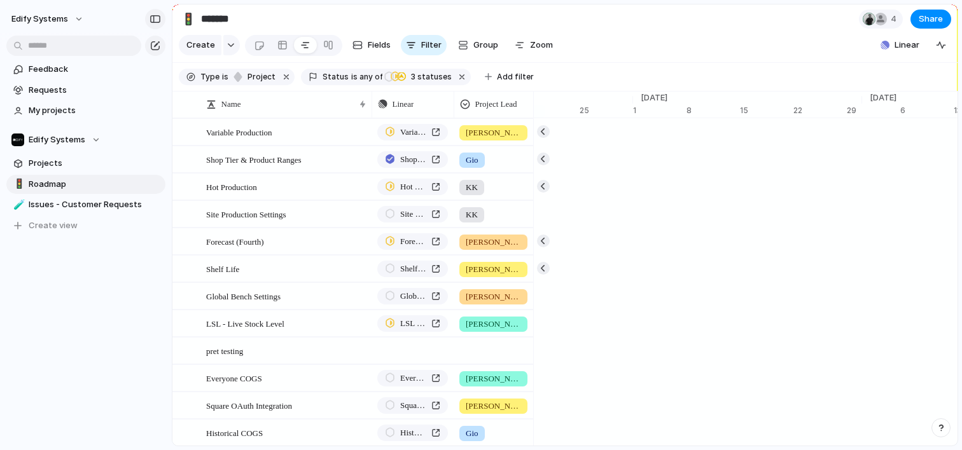
scroll to position [0, 8505]
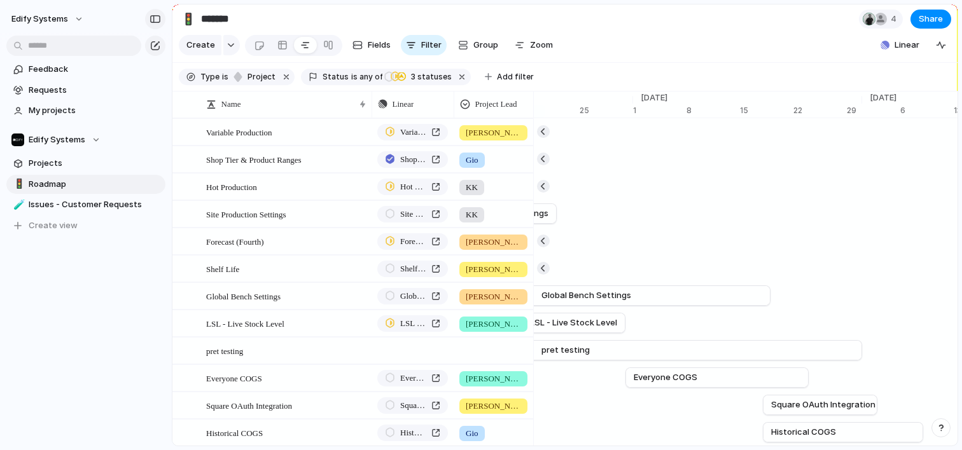
click at [158, 17] on div "button" at bounding box center [155, 19] width 11 height 9
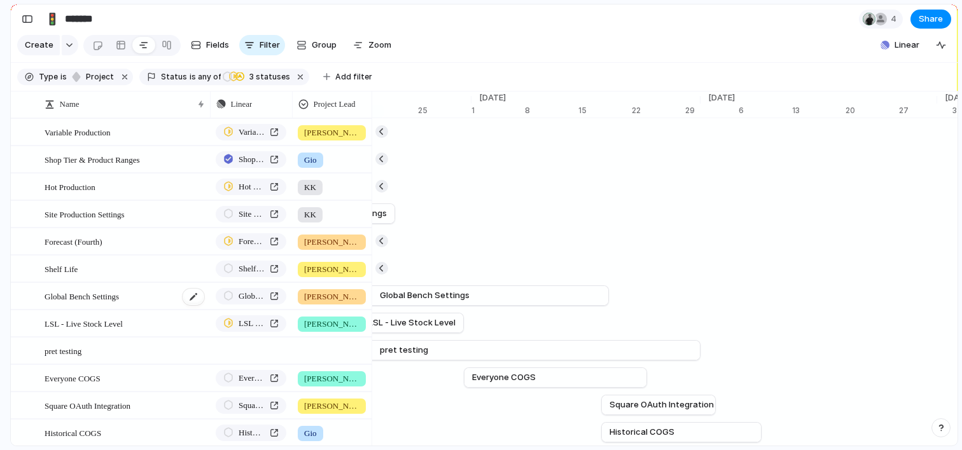
scroll to position [183, 0]
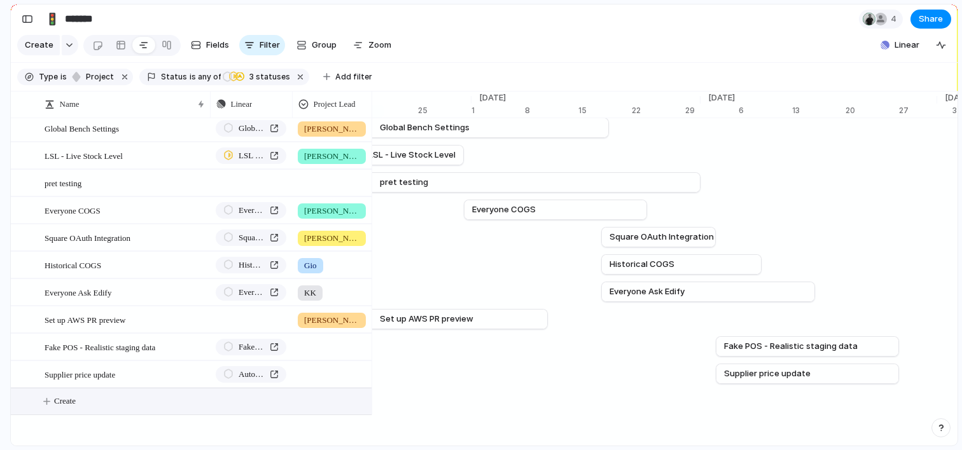
click at [85, 391] on button "Create" at bounding box center [208, 402] width 368 height 26
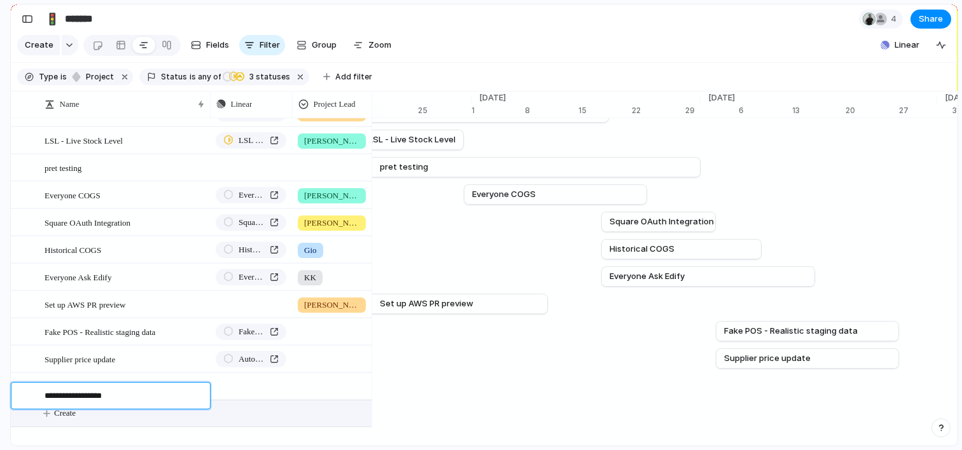
type textarea "**********"
click at [322, 393] on div at bounding box center [332, 384] width 78 height 21
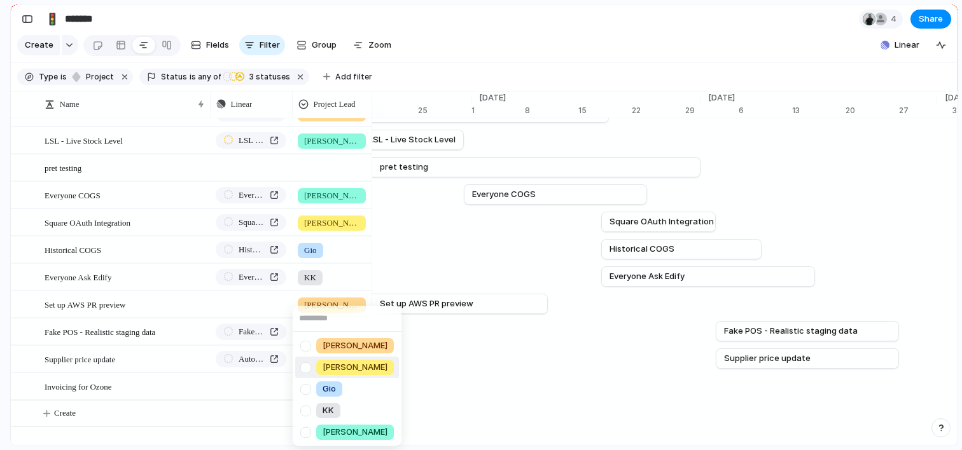
click at [305, 363] on div at bounding box center [306, 368] width 22 height 22
click at [132, 405] on div "[PERSON_NAME] [PERSON_NAME] Gio [PERSON_NAME]" at bounding box center [481, 225] width 962 height 450
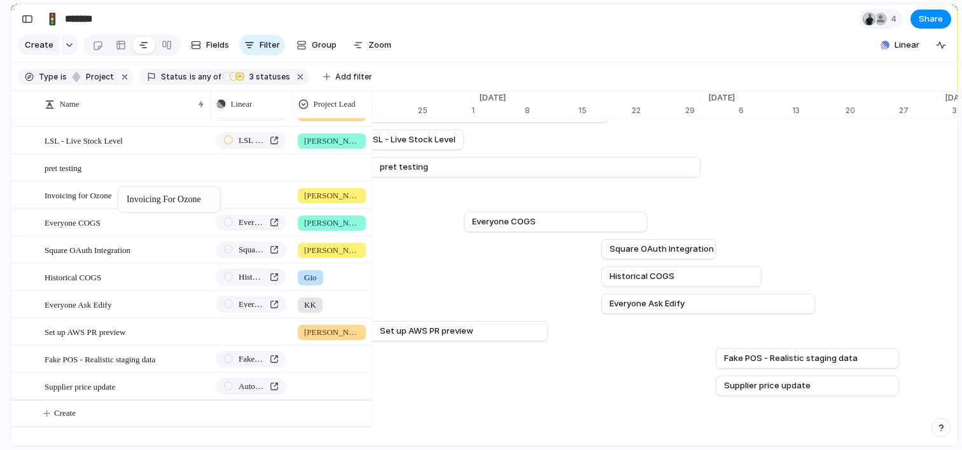
drag, startPoint x: 123, startPoint y: 394, endPoint x: 125, endPoint y: 188, distance: 205.5
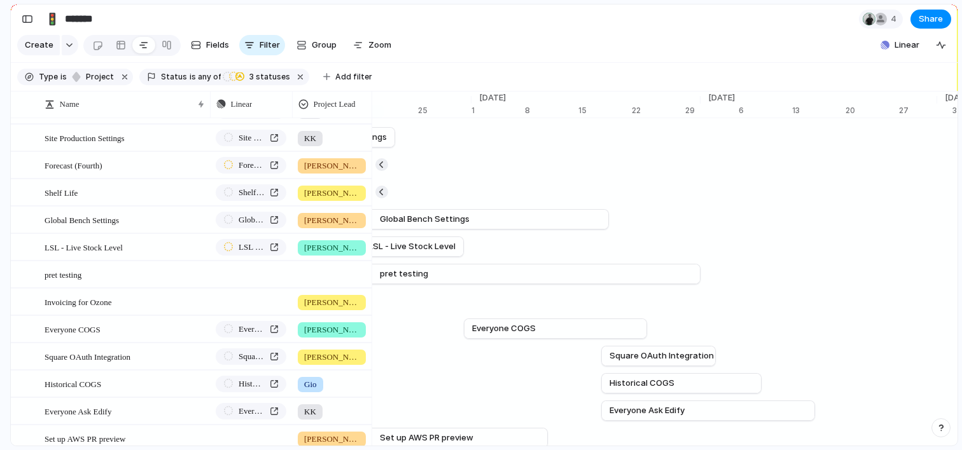
scroll to position [66, 0]
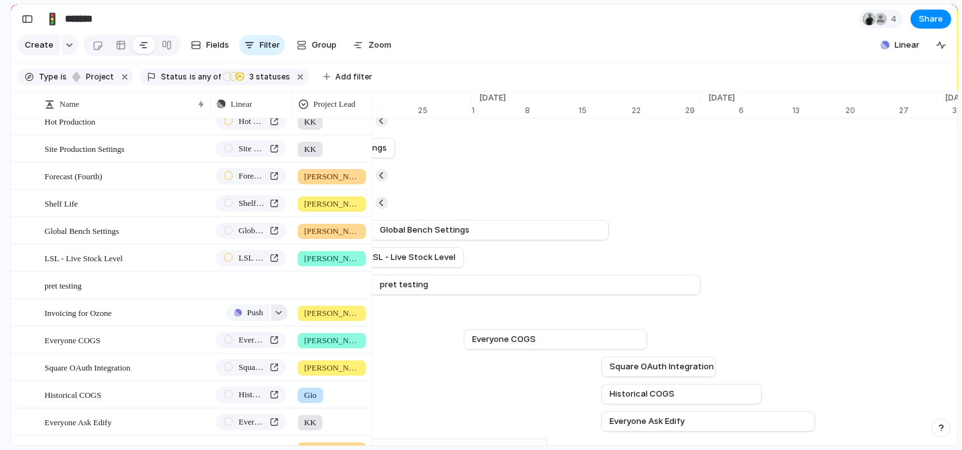
click at [277, 316] on div "button" at bounding box center [278, 312] width 9 height 5
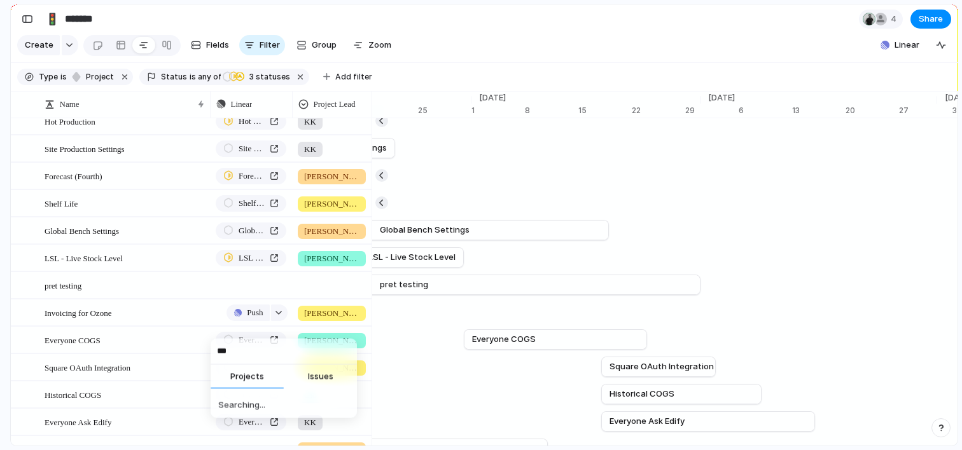
type input "****"
click at [238, 402] on span "Invoicing (Ozone Back to Normal)" at bounding box center [290, 403] width 117 height 13
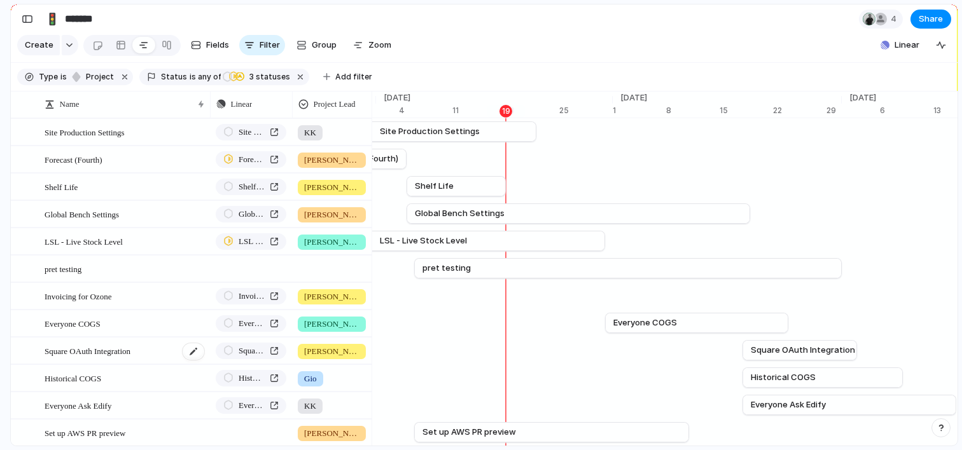
scroll to position [97, 0]
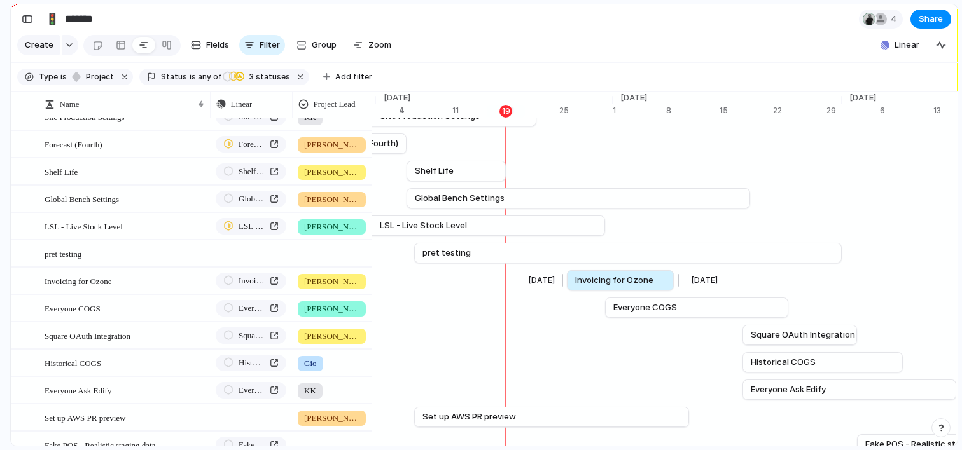
drag, startPoint x: 751, startPoint y: 289, endPoint x: 675, endPoint y: 290, distance: 76.4
click at [675, 290] on div at bounding box center [676, 280] width 15 height 20
click at [676, 290] on div at bounding box center [676, 280] width 15 height 20
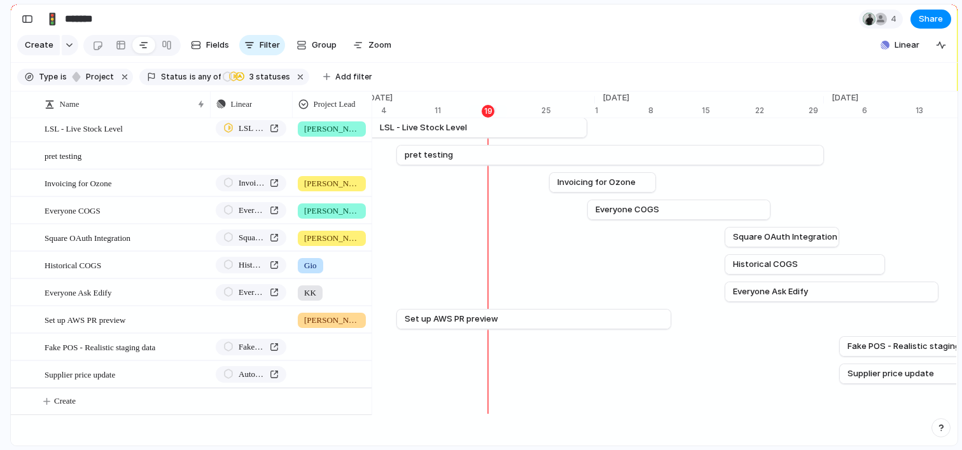
scroll to position [202, 0]
click at [514, 317] on link "Set up AWS PR preview" at bounding box center [534, 319] width 258 height 19
click at [146, 327] on div "Set up AWS PR preview" at bounding box center [125, 320] width 161 height 26
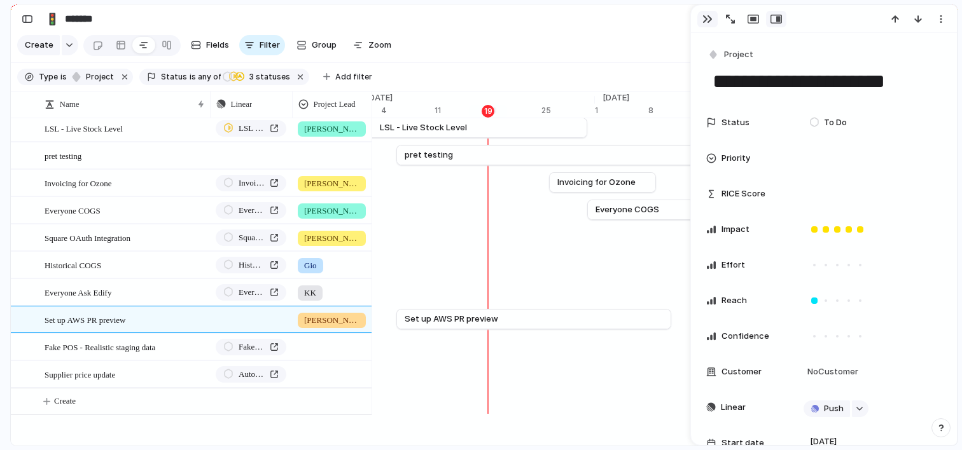
click at [704, 16] on div "button" at bounding box center [707, 19] width 10 height 10
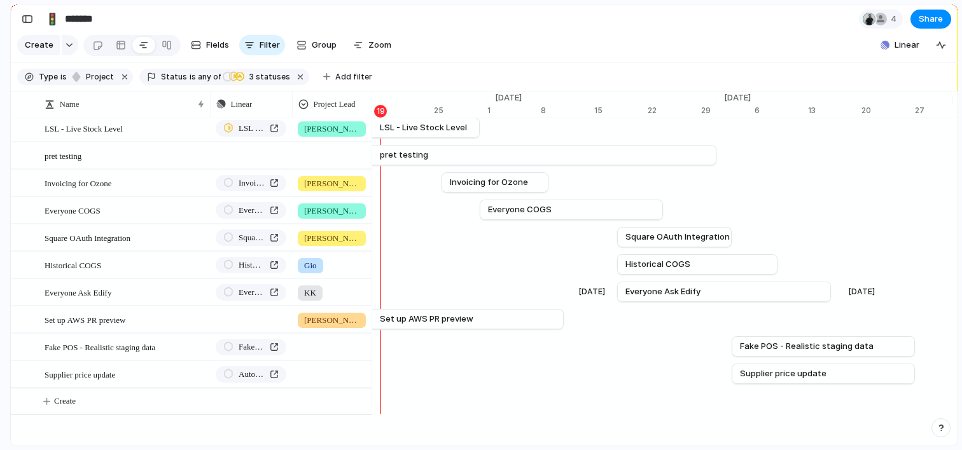
scroll to position [211, 0]
